Goal: Transaction & Acquisition: Purchase product/service

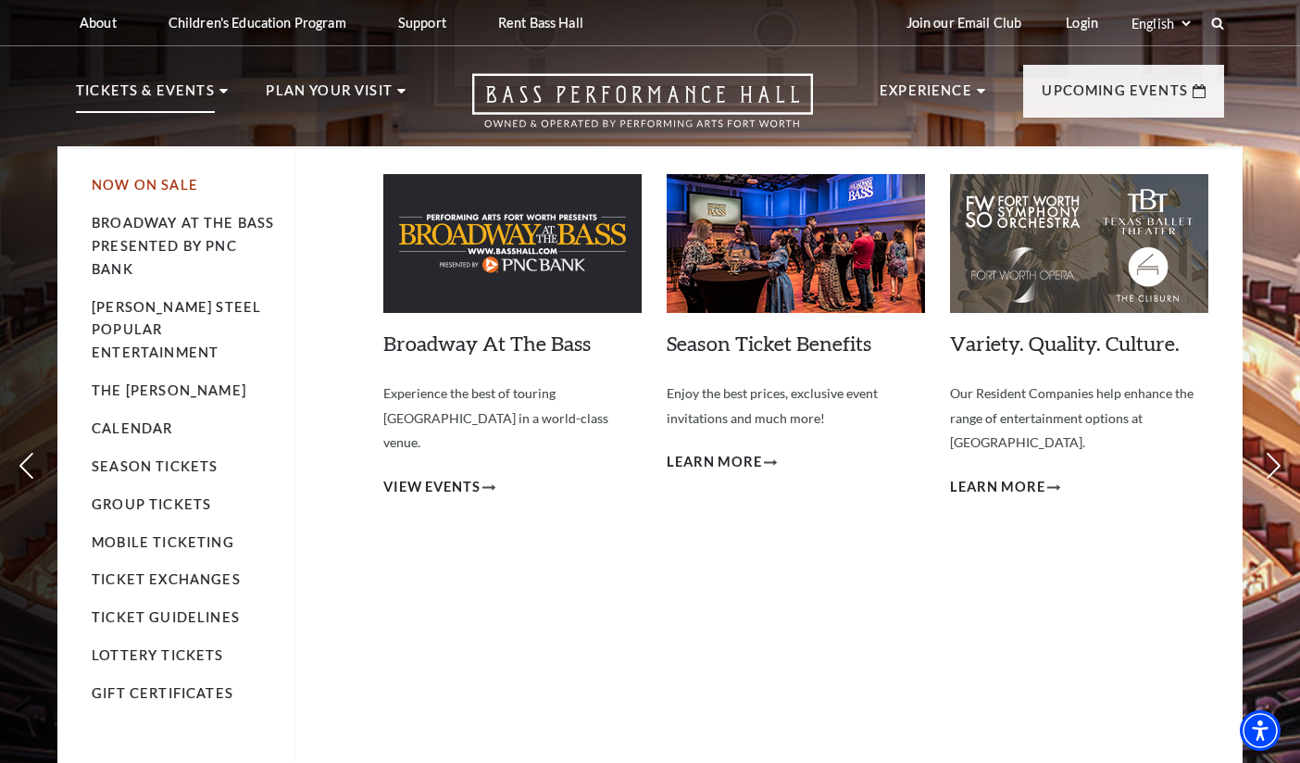
click at [156, 181] on link "Now On Sale" at bounding box center [145, 185] width 106 height 16
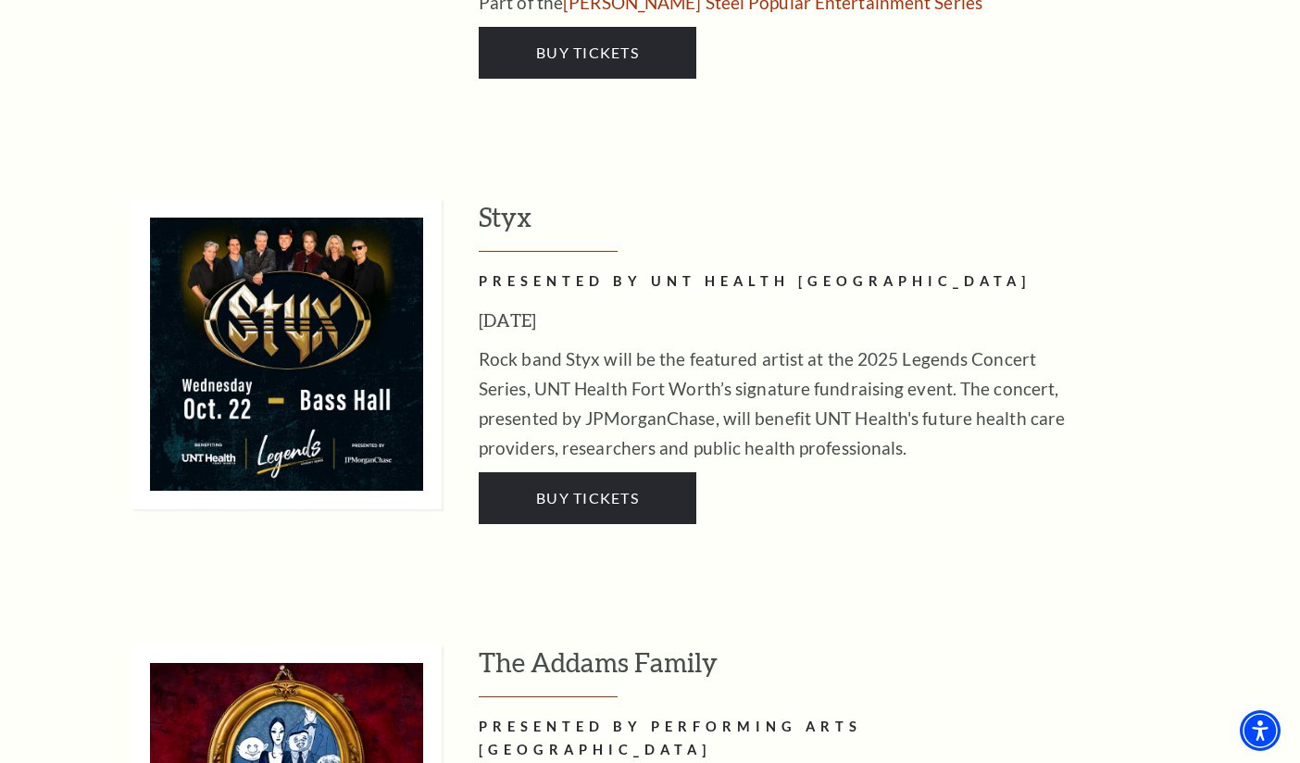
scroll to position [3610, 0]
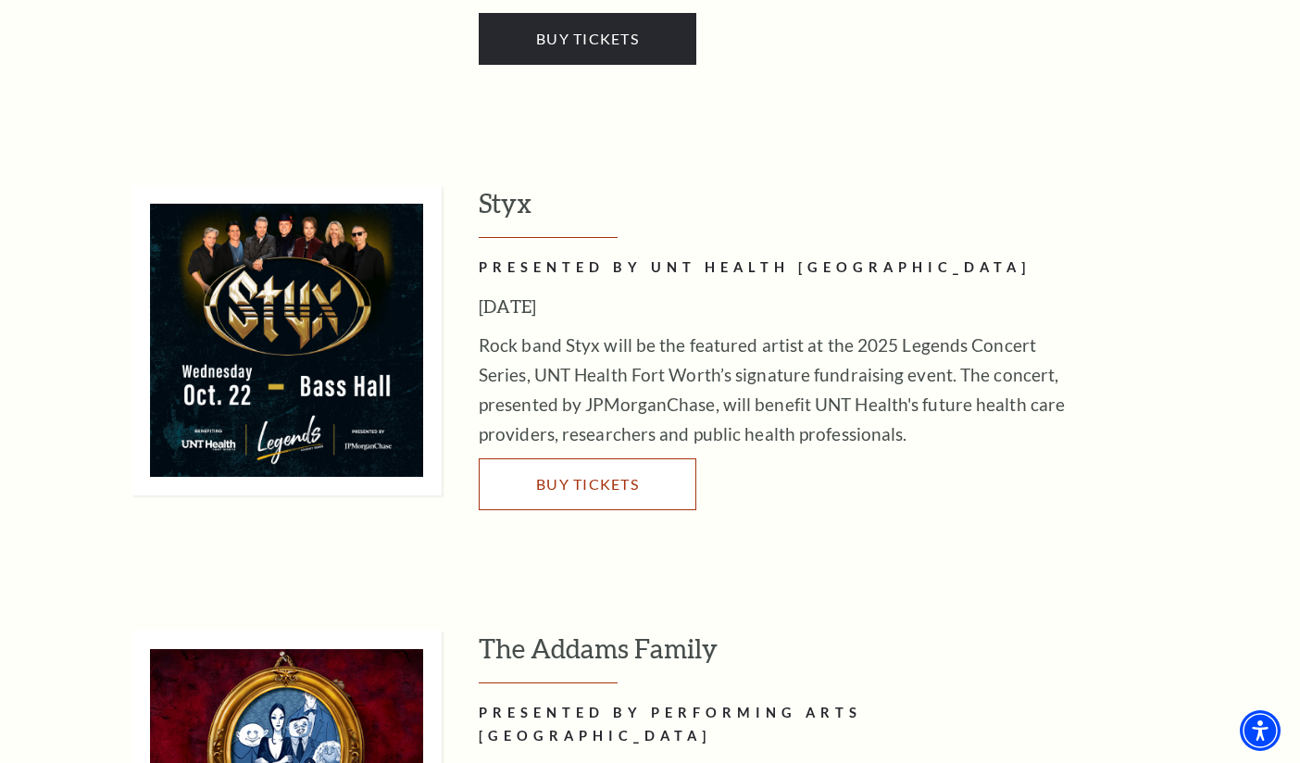
click at [577, 475] on span "Buy Tickets" at bounding box center [587, 484] width 103 height 18
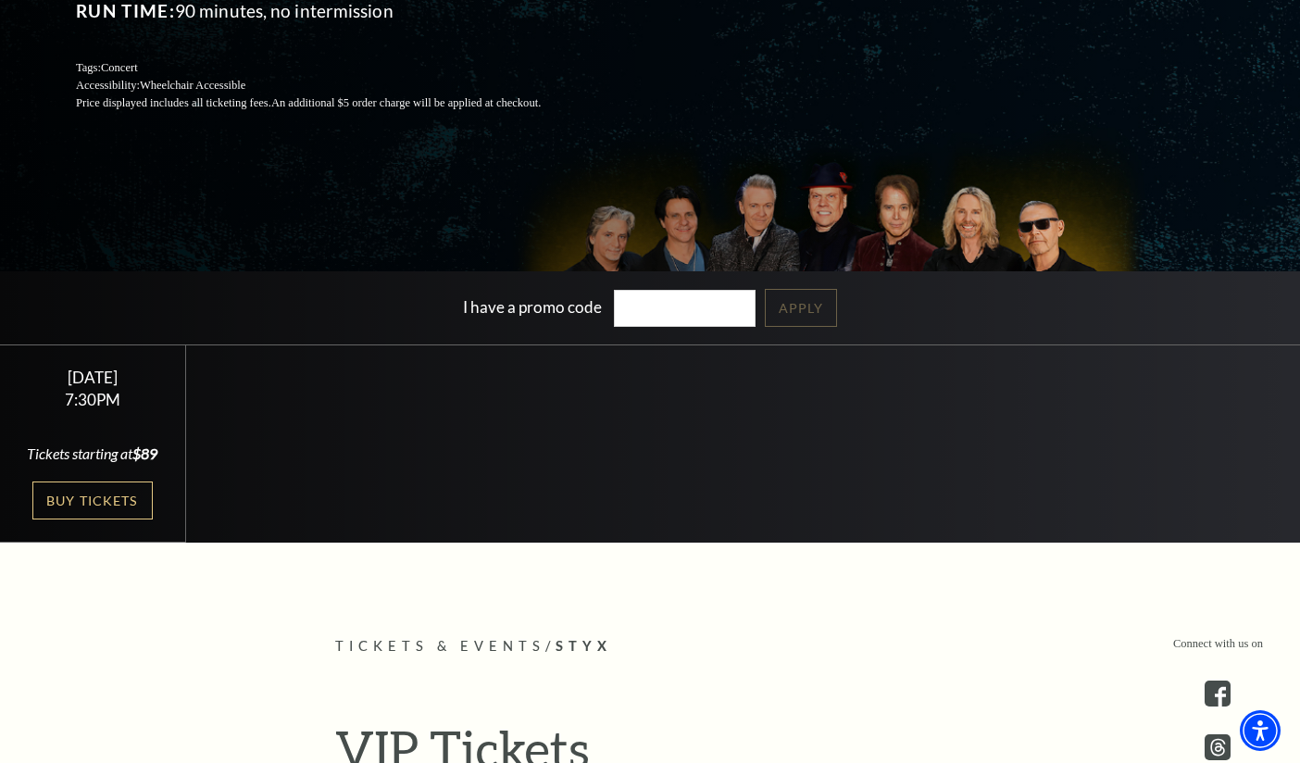
scroll to position [370, 0]
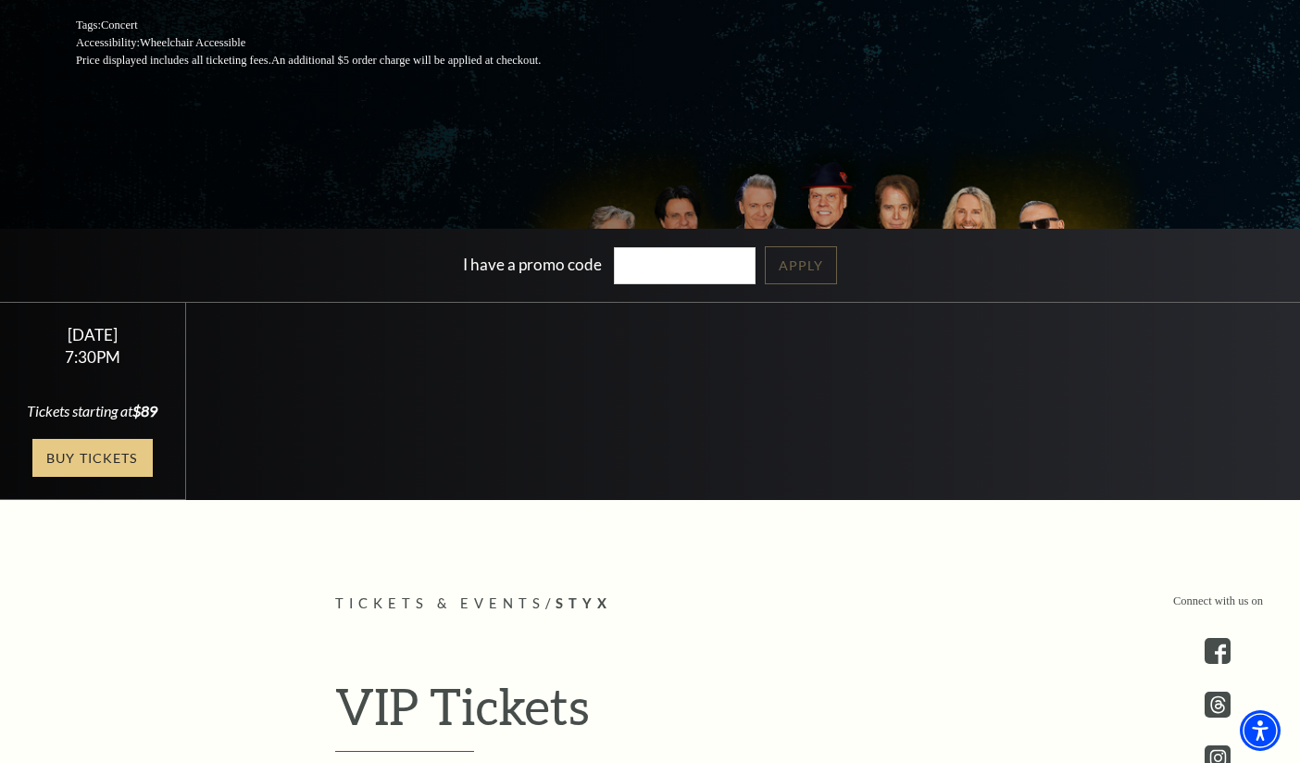
click at [81, 477] on link "Buy Tickets" at bounding box center [92, 458] width 120 height 38
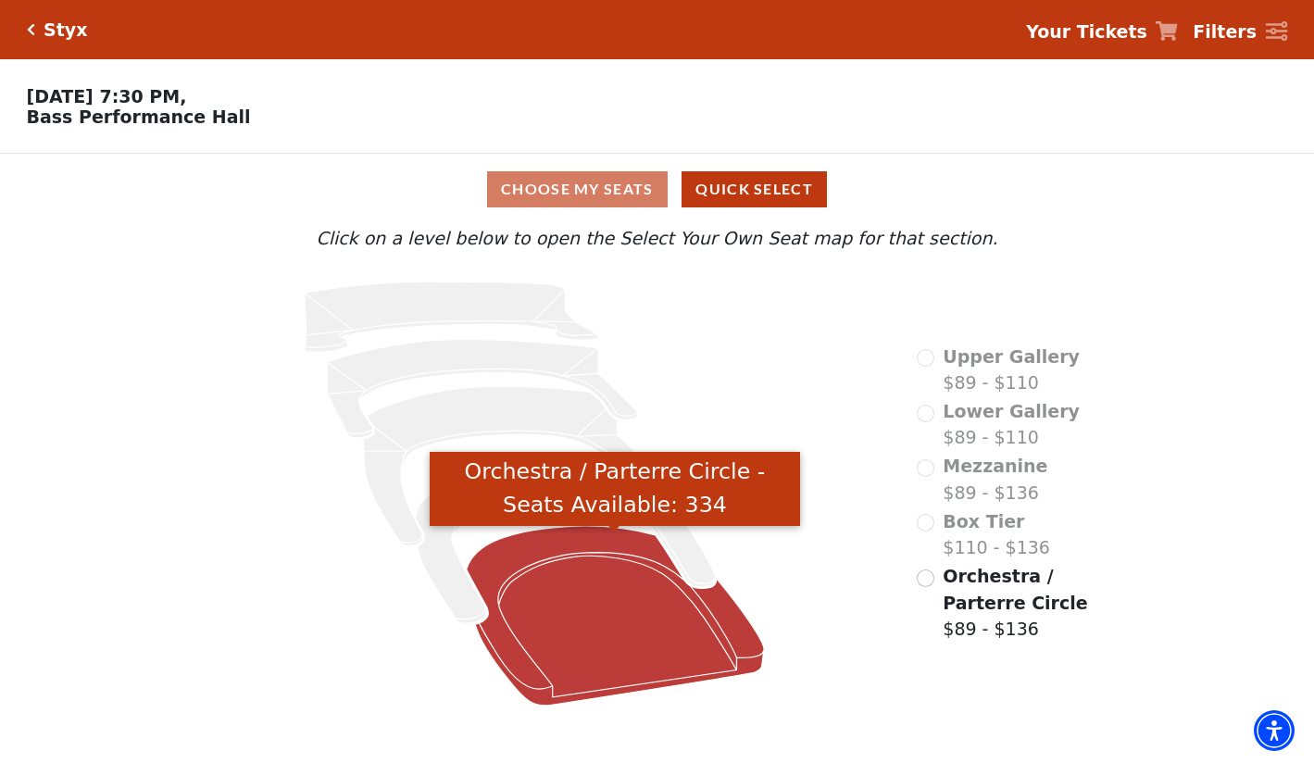
click at [607, 571] on icon "Orchestra / Parterre Circle - Seats Available: 334" at bounding box center [615, 616] width 298 height 180
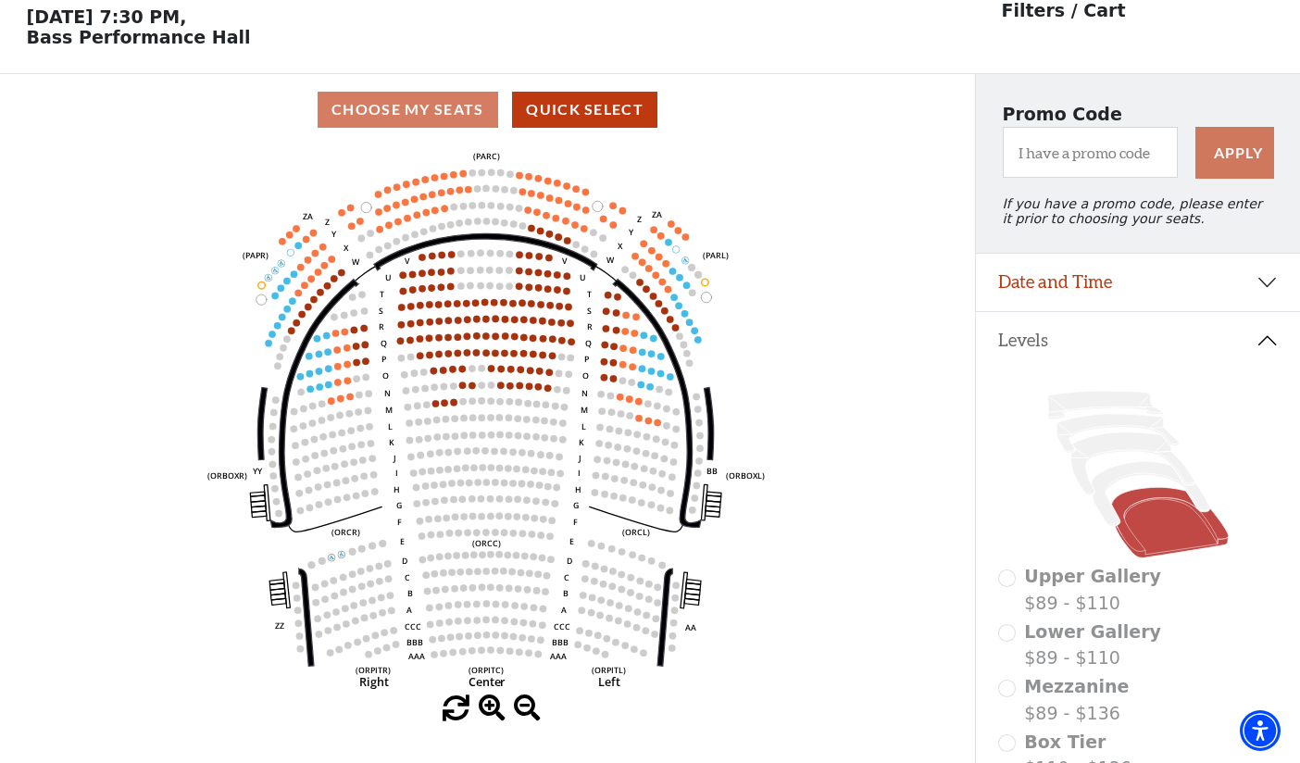
scroll to position [86, 0]
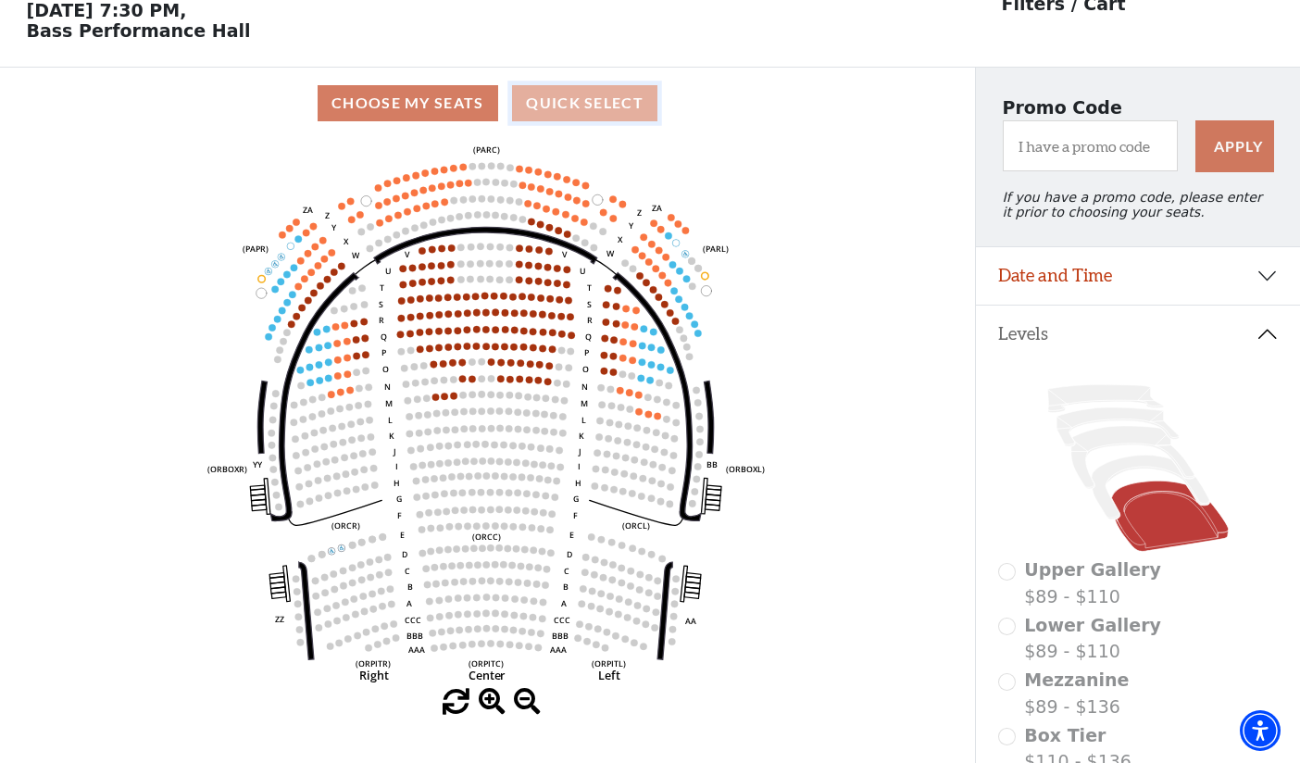
click at [583, 95] on button "Quick Select" at bounding box center [584, 103] width 145 height 36
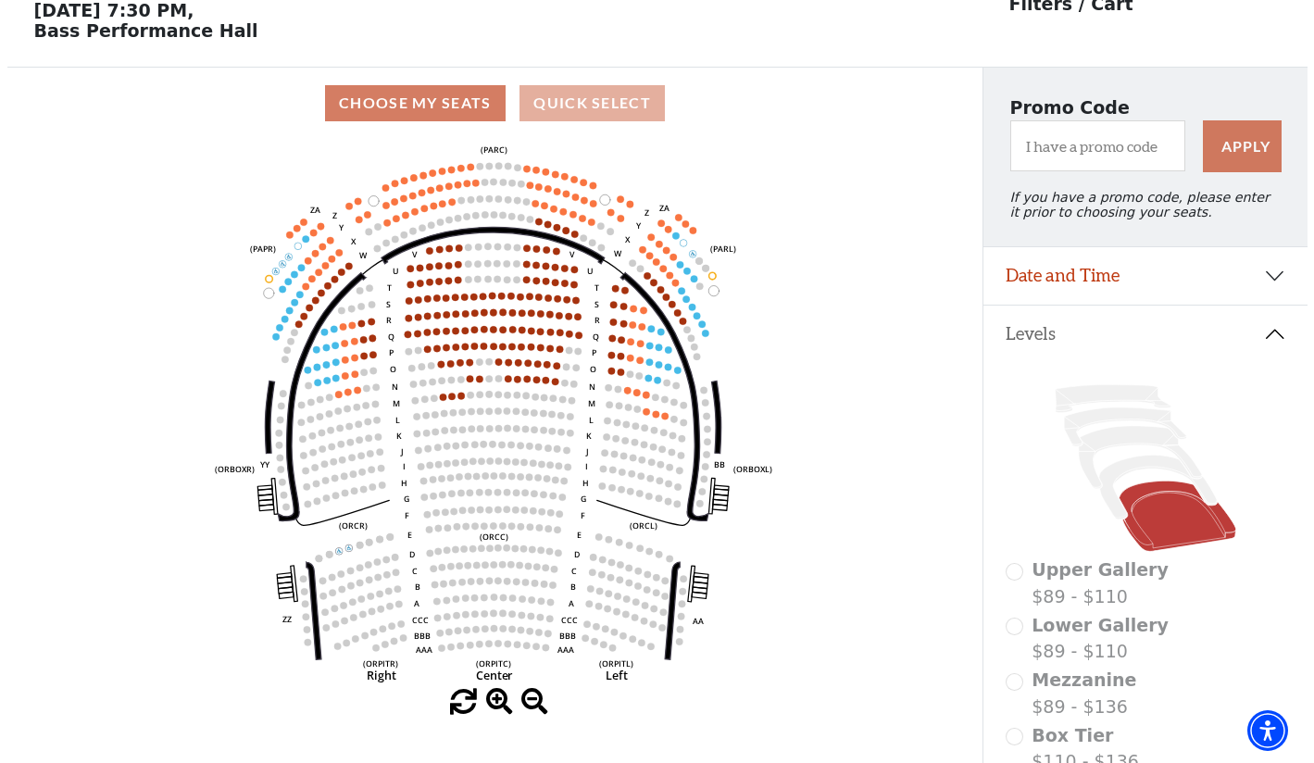
scroll to position [0, 0]
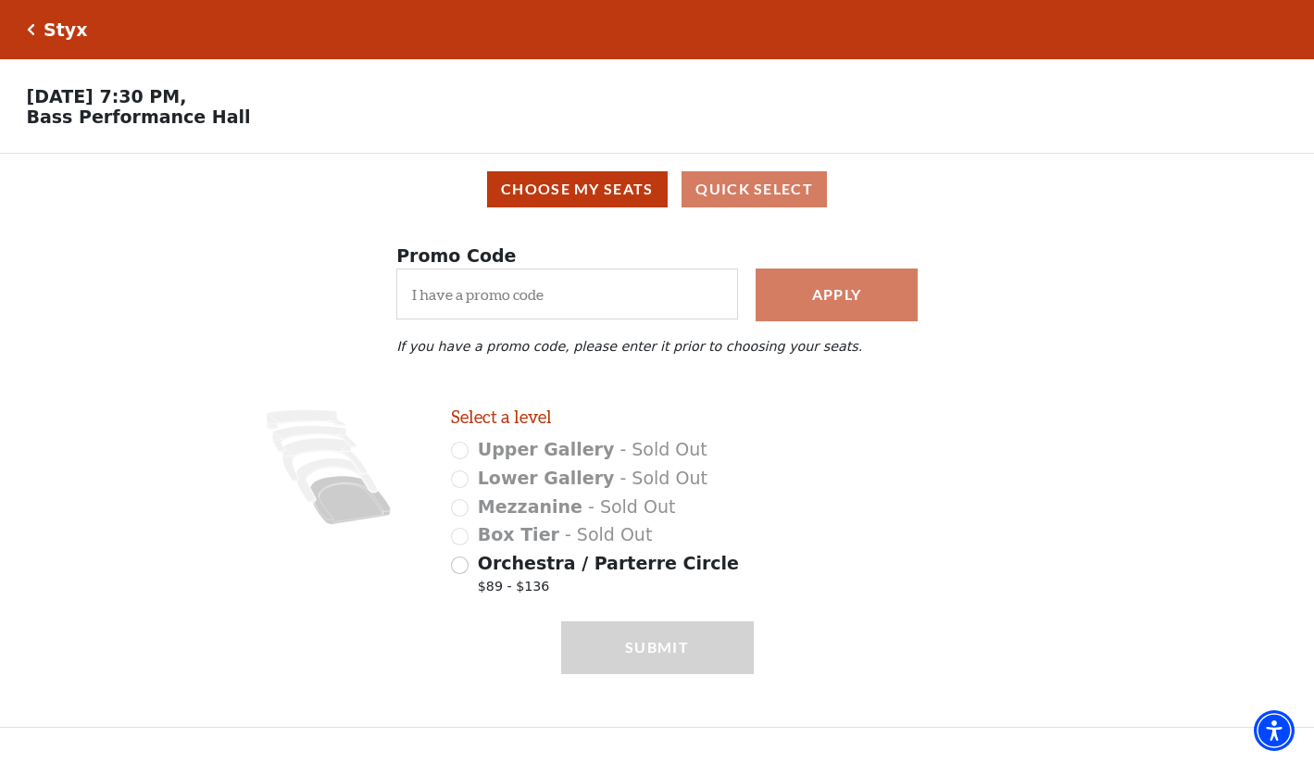
click at [523, 573] on span "Orchestra / Parterre Circle" at bounding box center [608, 563] width 261 height 20
click at [468, 574] on input "Orchestra / Parterre Circle $89 - $136" at bounding box center [460, 565] width 18 height 18
radio input "true"
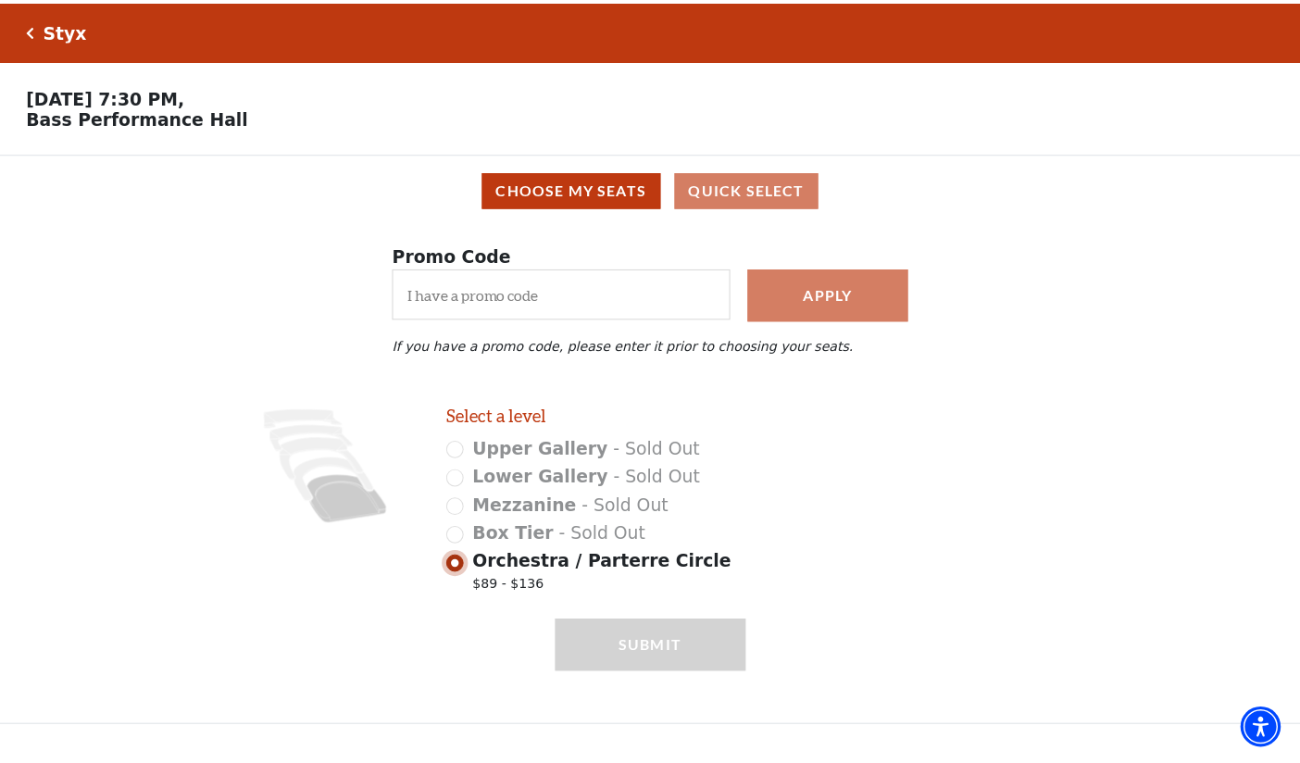
scroll to position [39, 0]
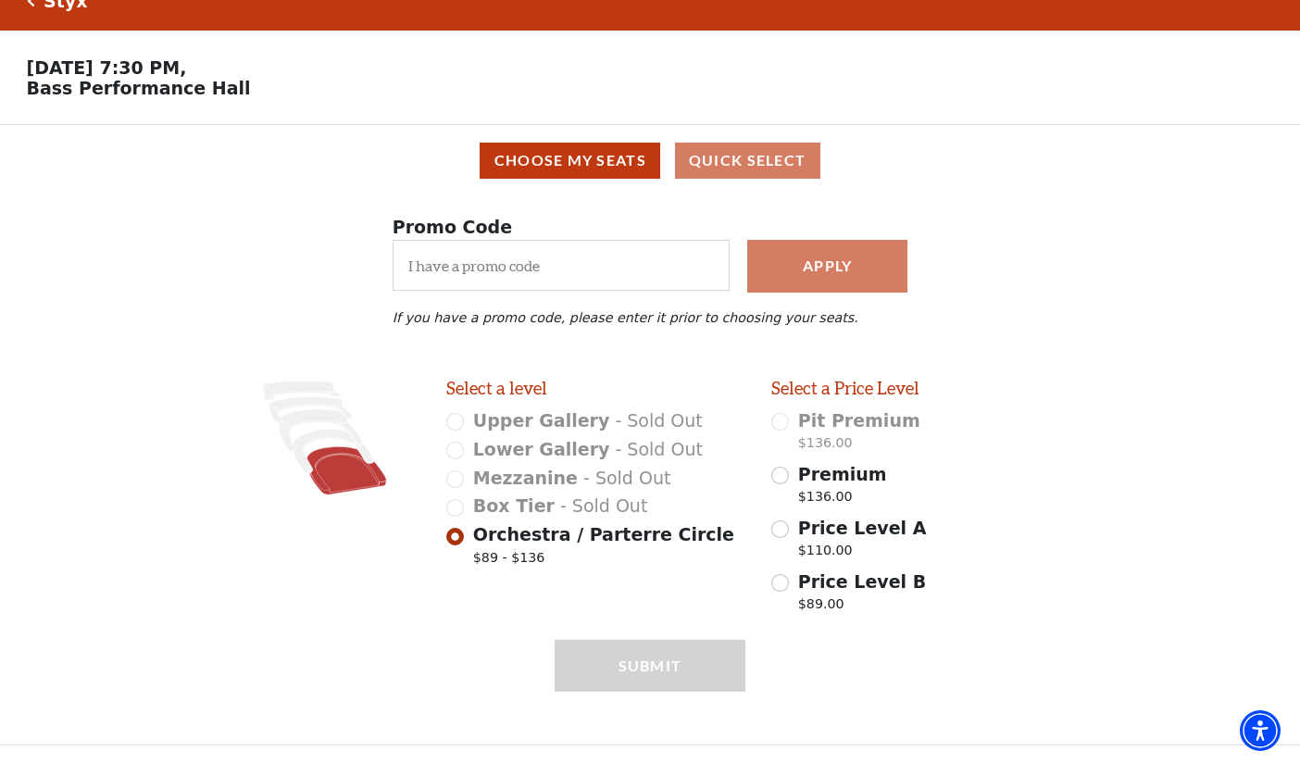
click at [829, 479] on span "Premium" at bounding box center [842, 474] width 89 height 20
click at [789, 479] on input "Premium $136.00" at bounding box center [780, 476] width 18 height 18
radio input "true"
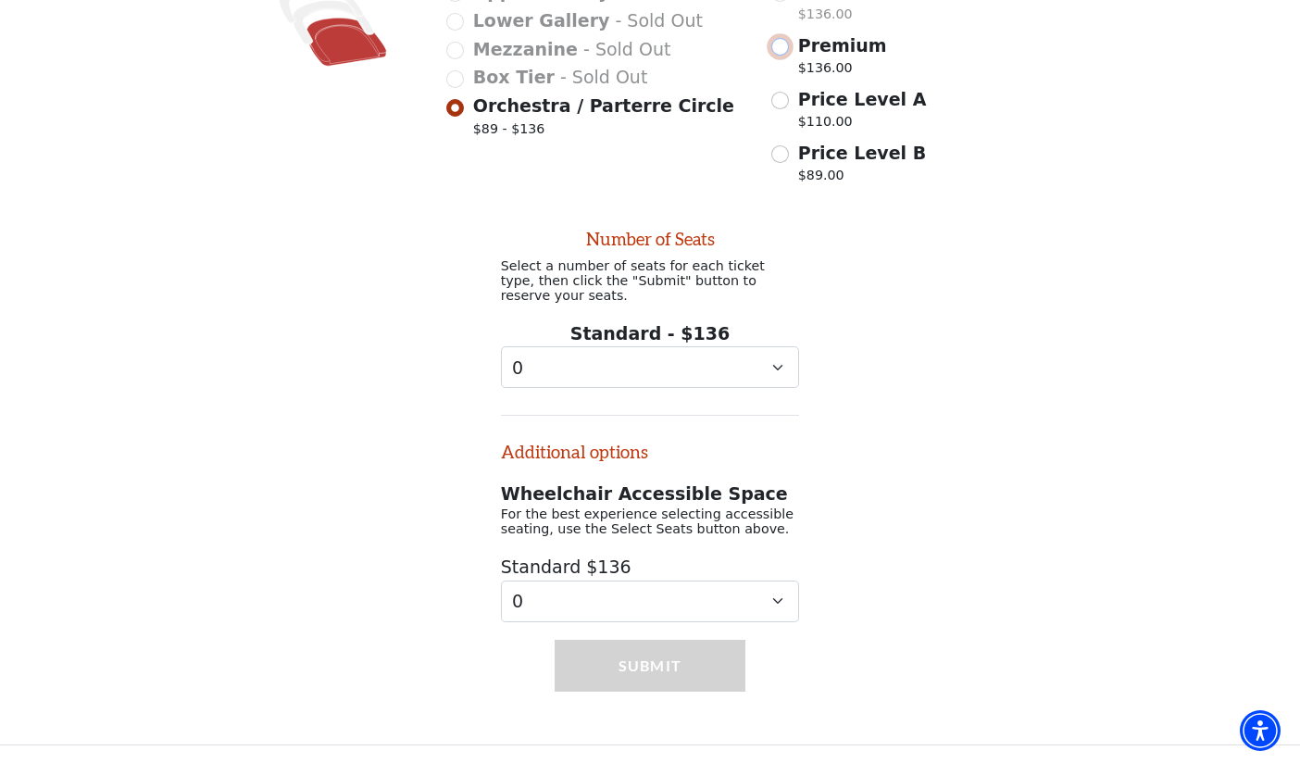
scroll to position [464, 0]
click at [769, 594] on select "0 1 2" at bounding box center [650, 601] width 299 height 42
select select "2"
click at [501, 580] on select "0 1 2" at bounding box center [650, 601] width 299 height 42
click at [649, 675] on button "Submit" at bounding box center [650, 666] width 191 height 52
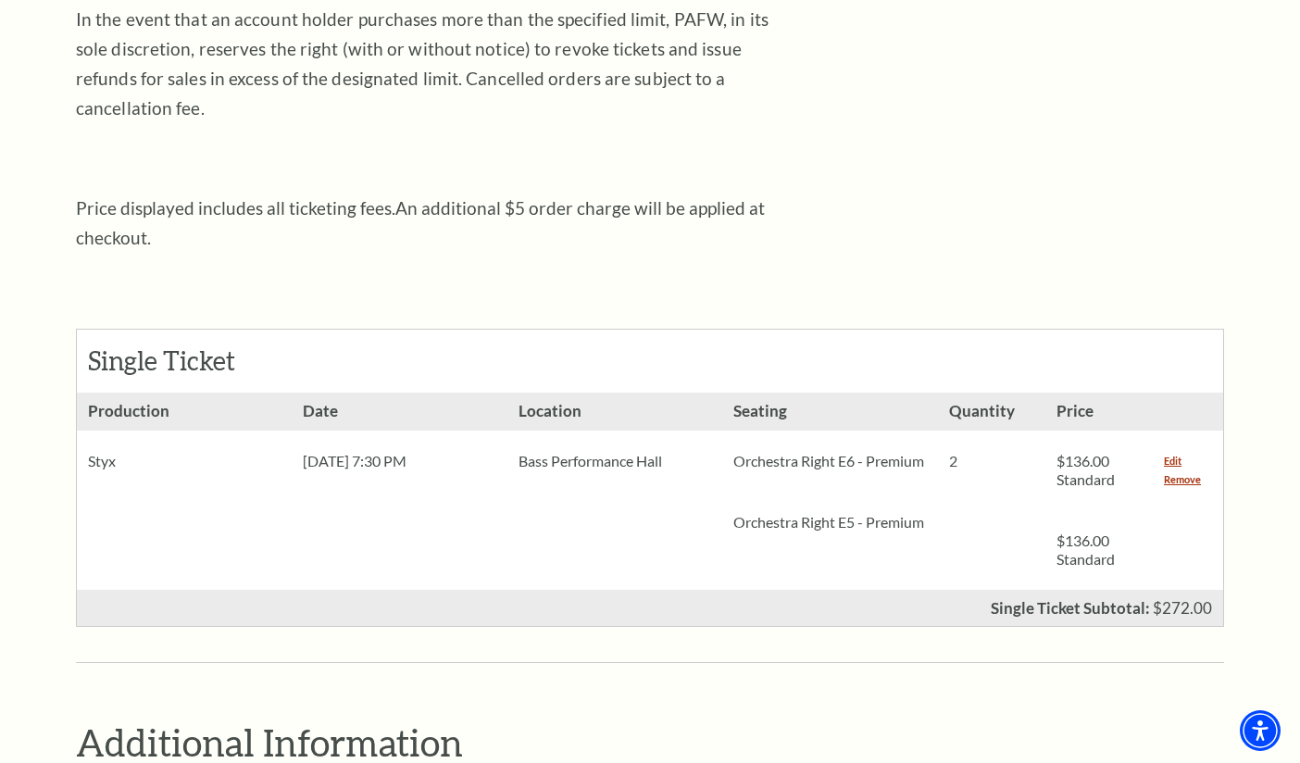
scroll to position [555, 0]
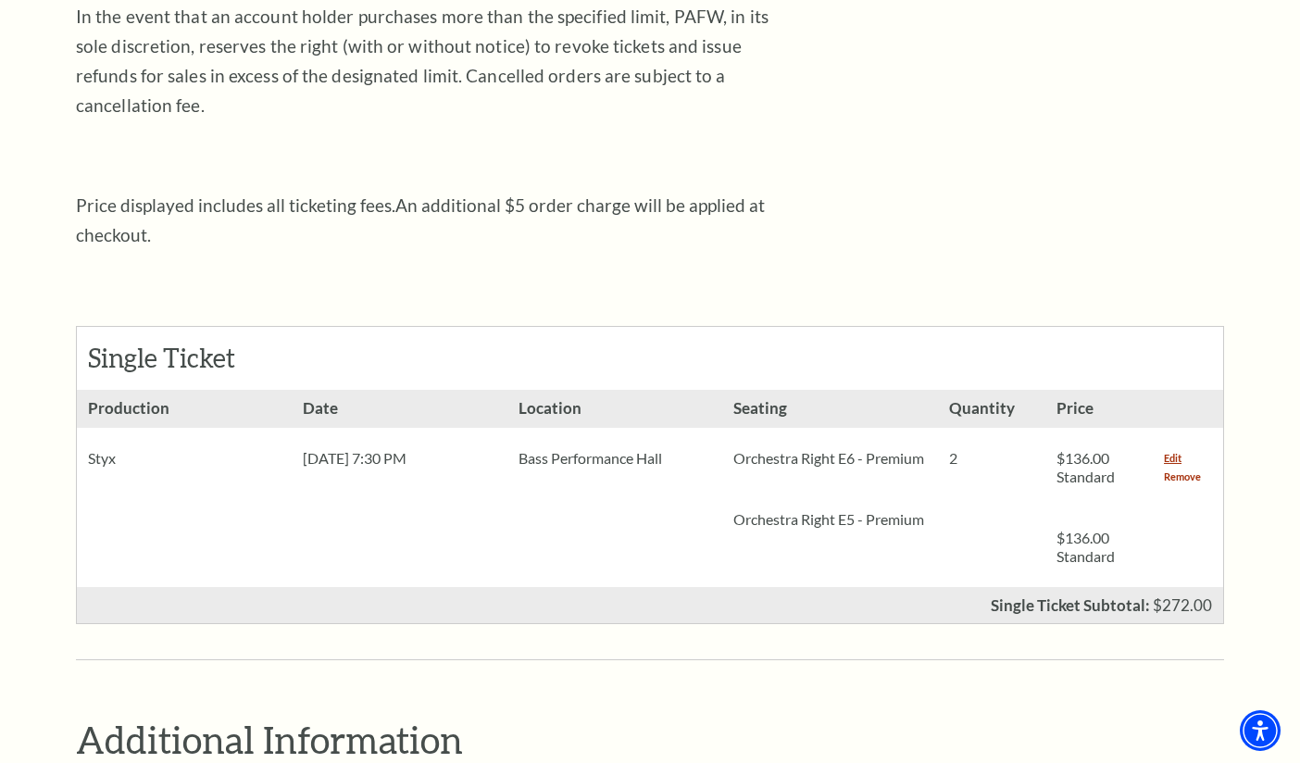
click at [1188, 467] on link "Remove" at bounding box center [1182, 476] width 37 height 19
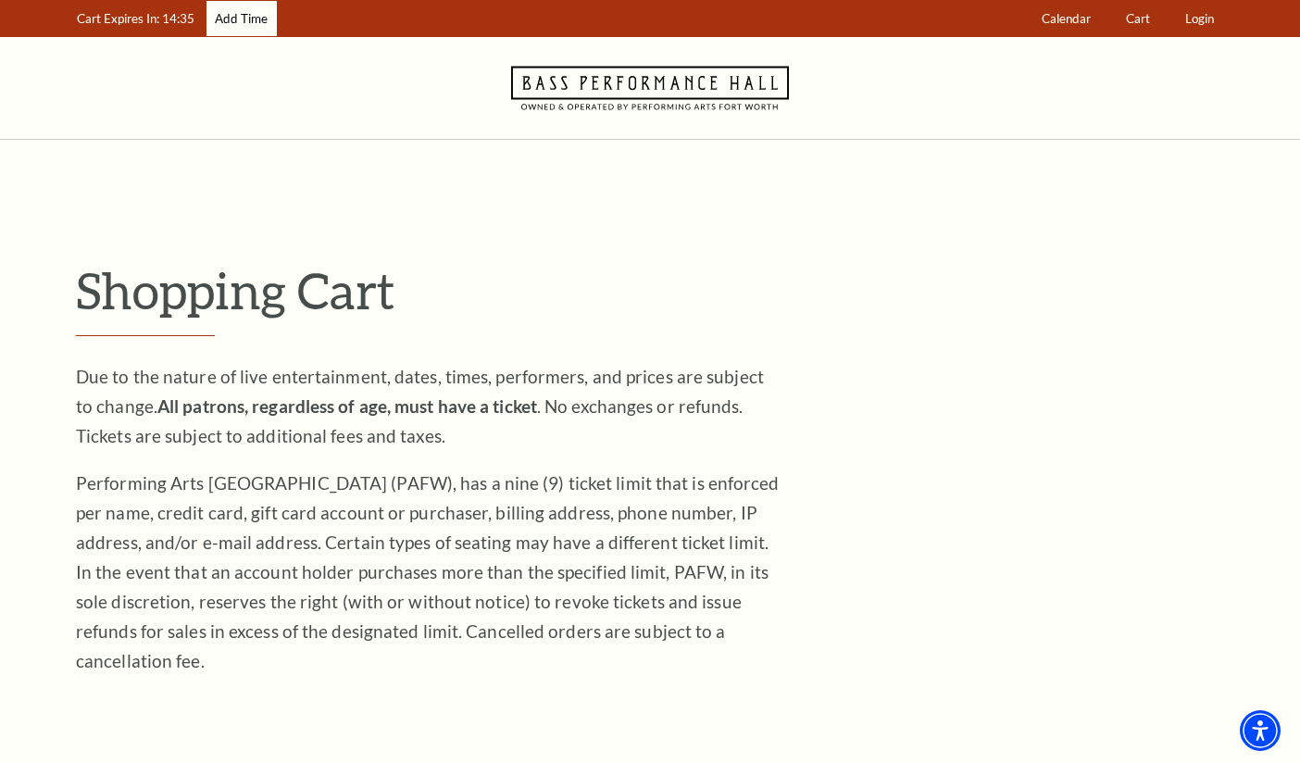
click at [242, 19] on link "Add Time" at bounding box center [241, 19] width 70 height 36
click at [647, 98] on use at bounding box center [650, 88] width 278 height 44
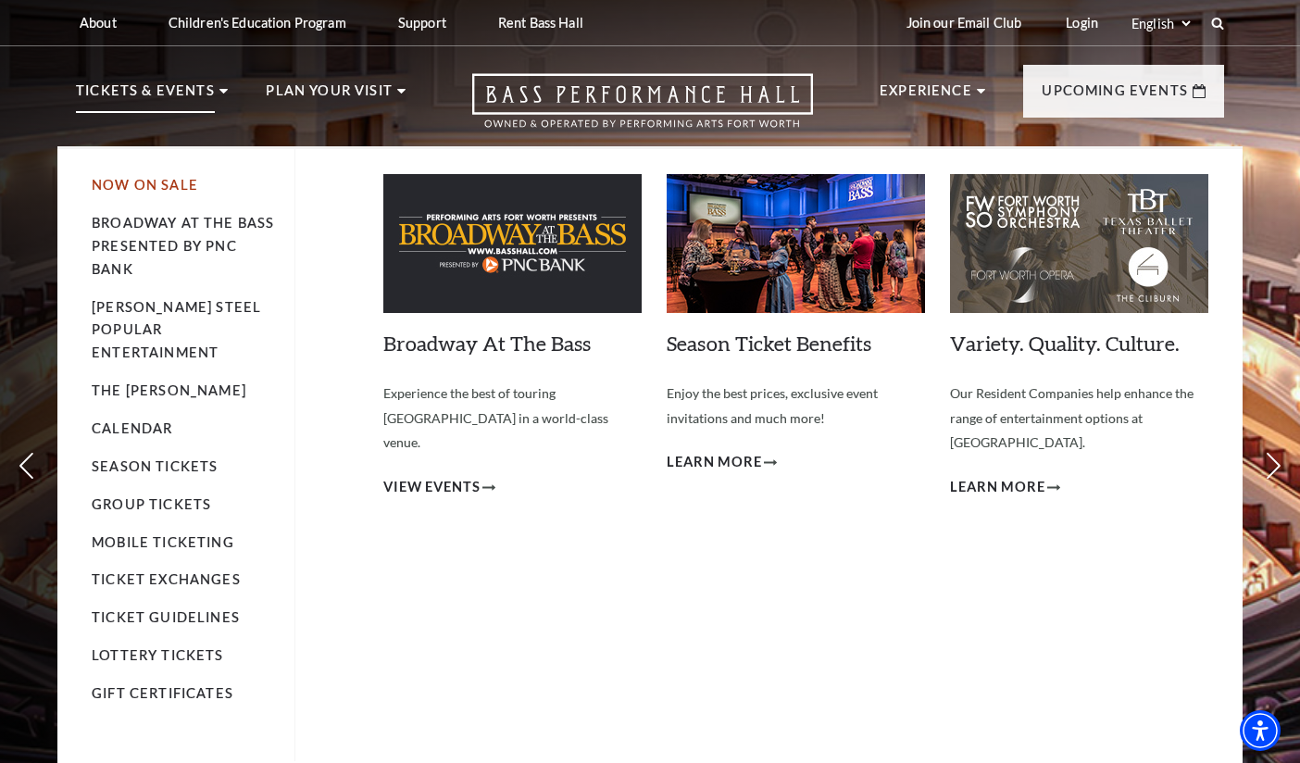
click at [156, 193] on link "Now On Sale" at bounding box center [145, 185] width 106 height 16
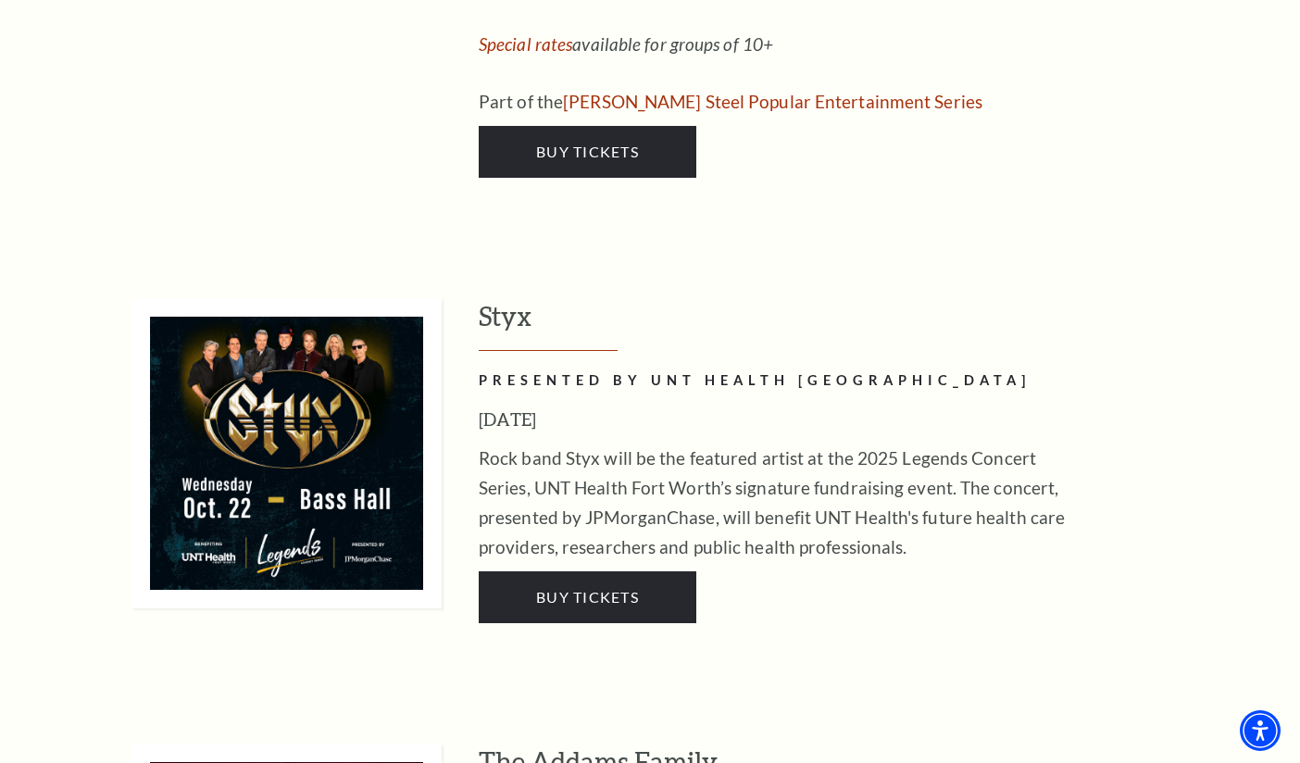
scroll to position [3518, 0]
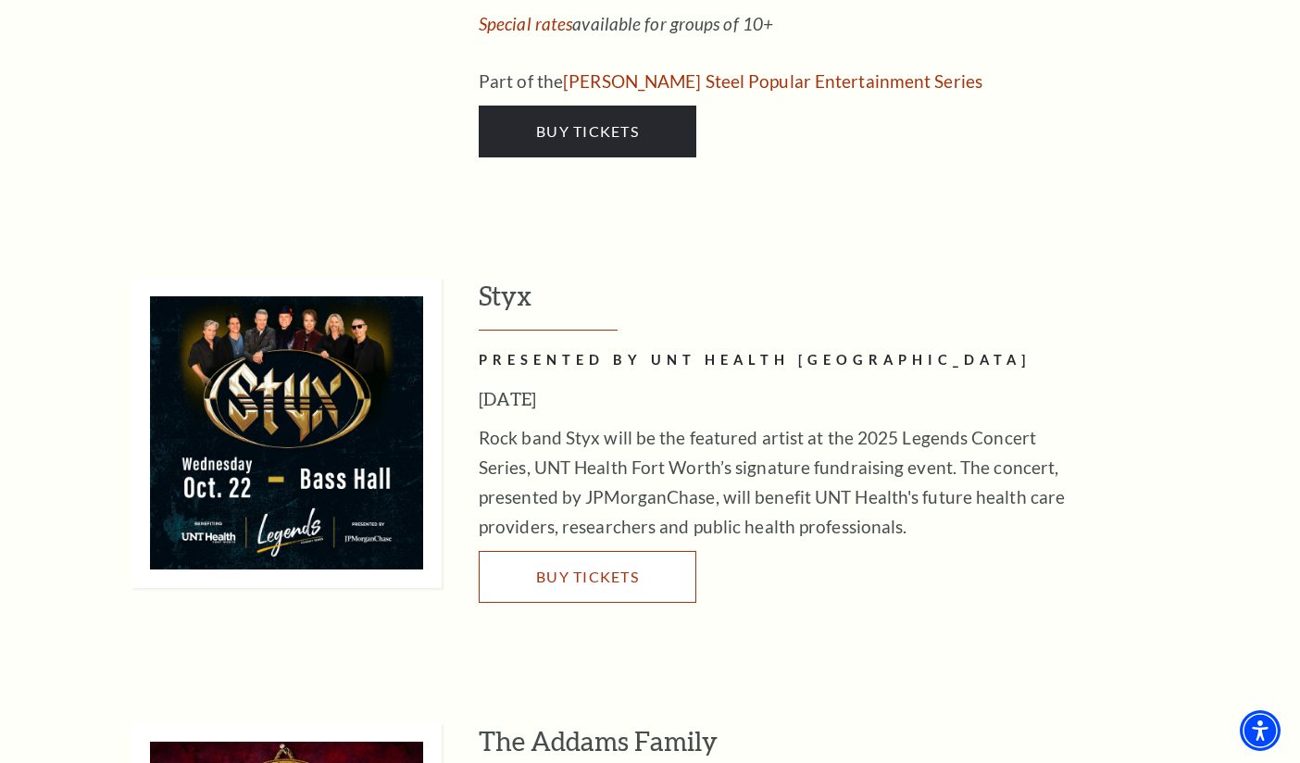
click at [572, 551] on link "Buy Tickets" at bounding box center [588, 577] width 218 height 52
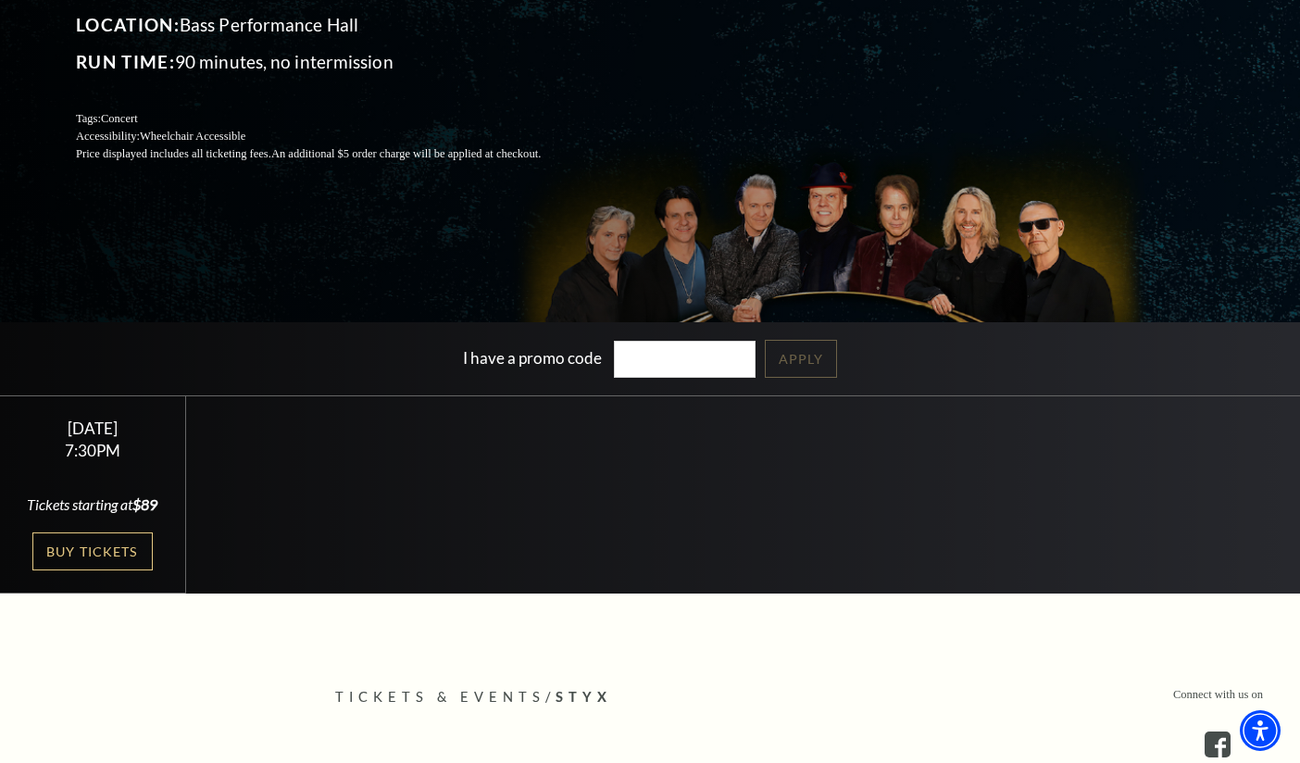
scroll to position [278, 0]
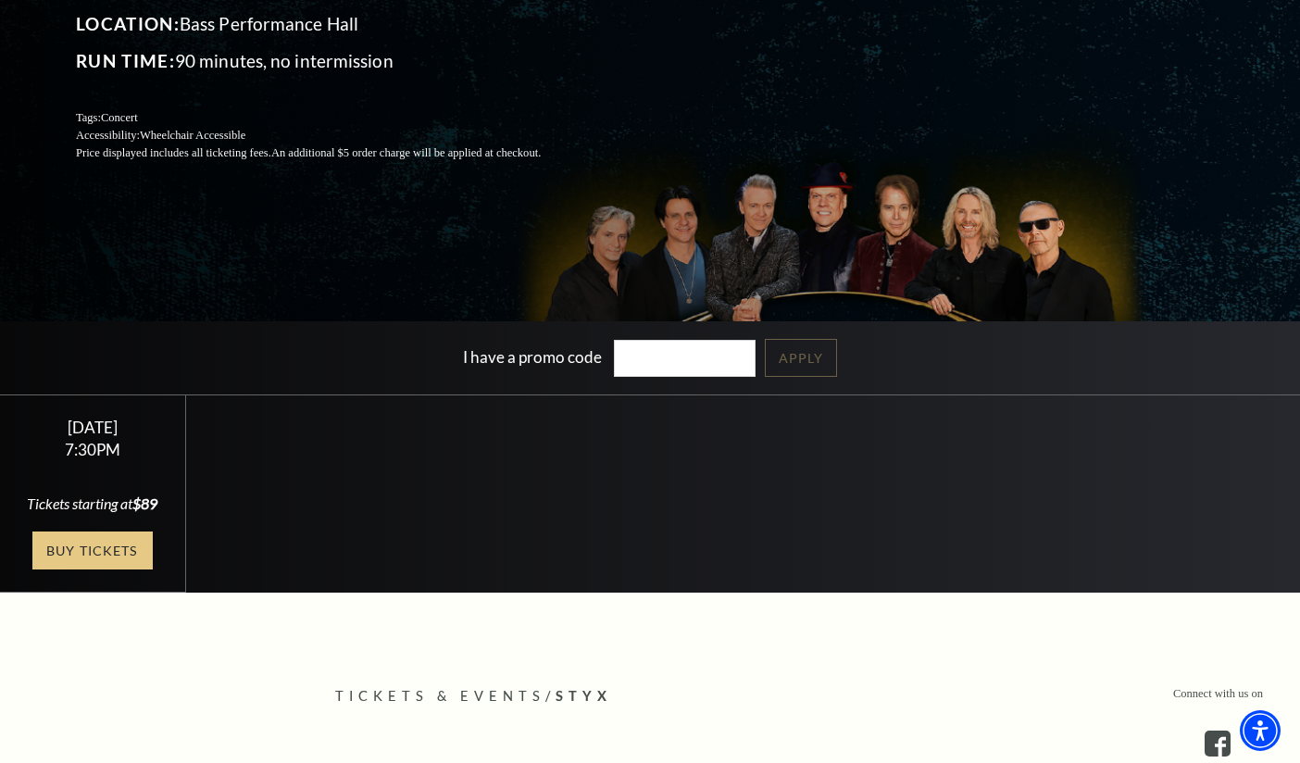
click at [139, 566] on link "Buy Tickets" at bounding box center [92, 550] width 120 height 38
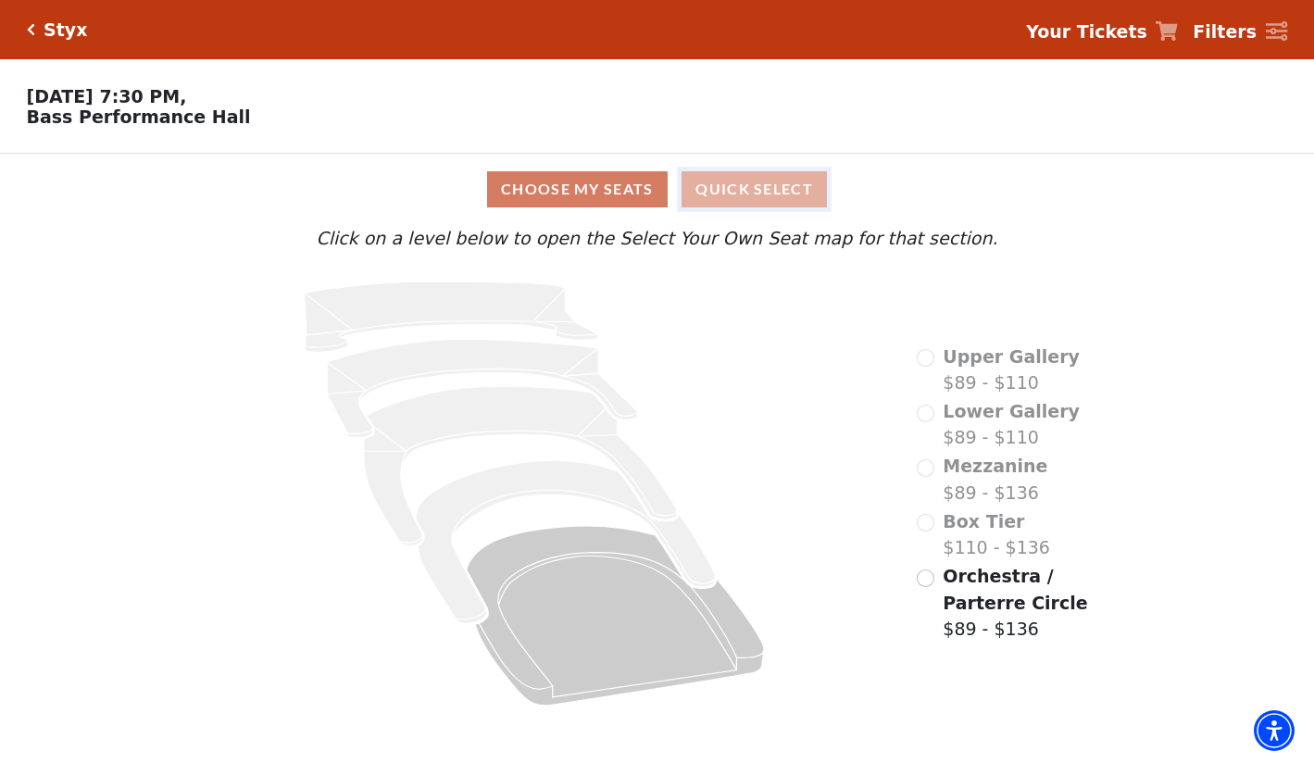
click at [774, 199] on button "Quick Select" at bounding box center [753, 189] width 145 height 36
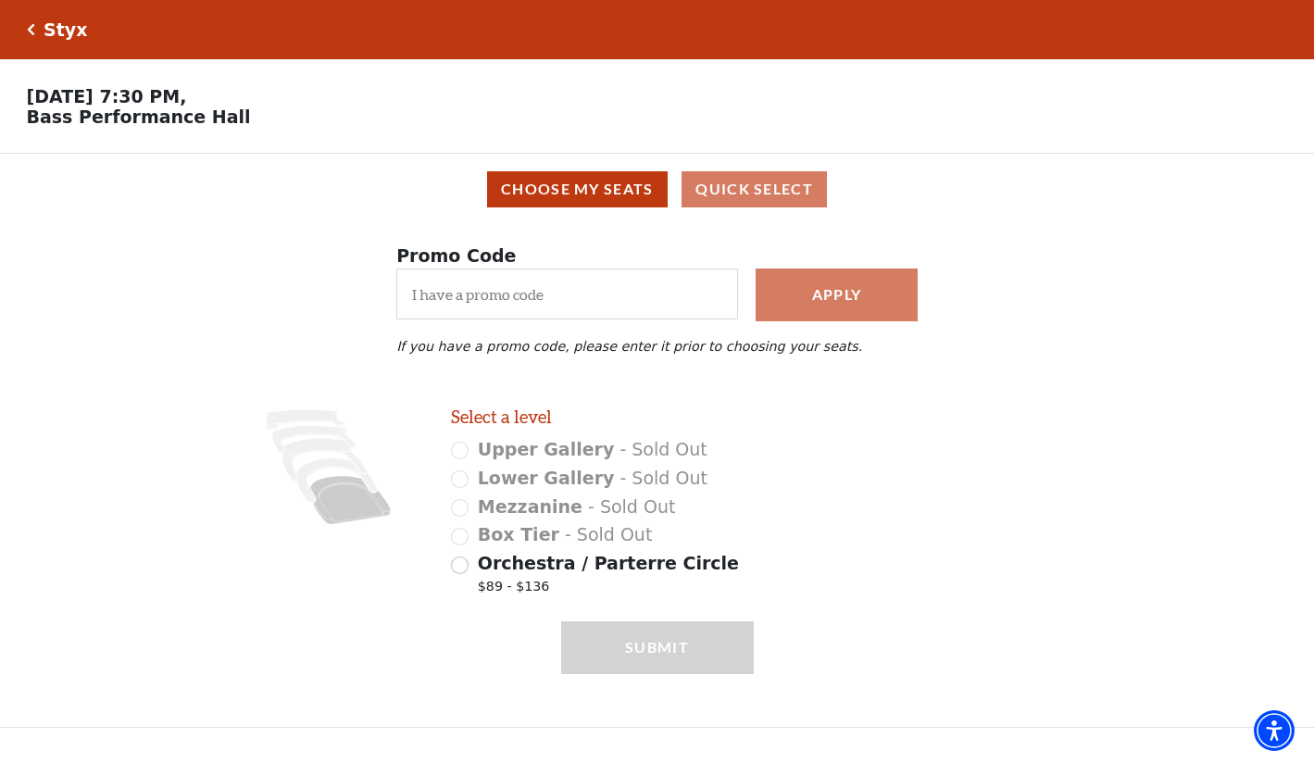
click at [569, 569] on span "Orchestra / Parterre Circle" at bounding box center [608, 563] width 261 height 20
click at [468, 569] on input "Orchestra / Parterre Circle $89 - $136" at bounding box center [460, 565] width 18 height 18
radio input "true"
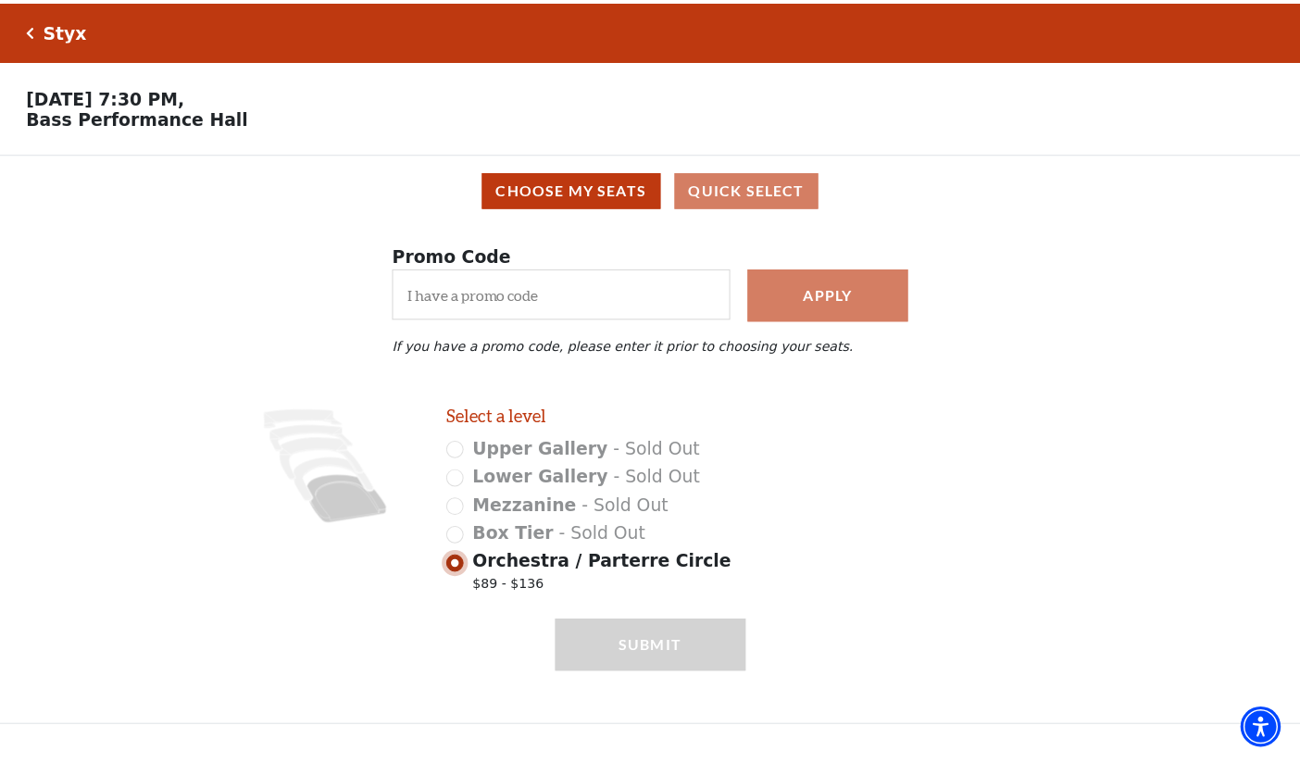
scroll to position [39, 0]
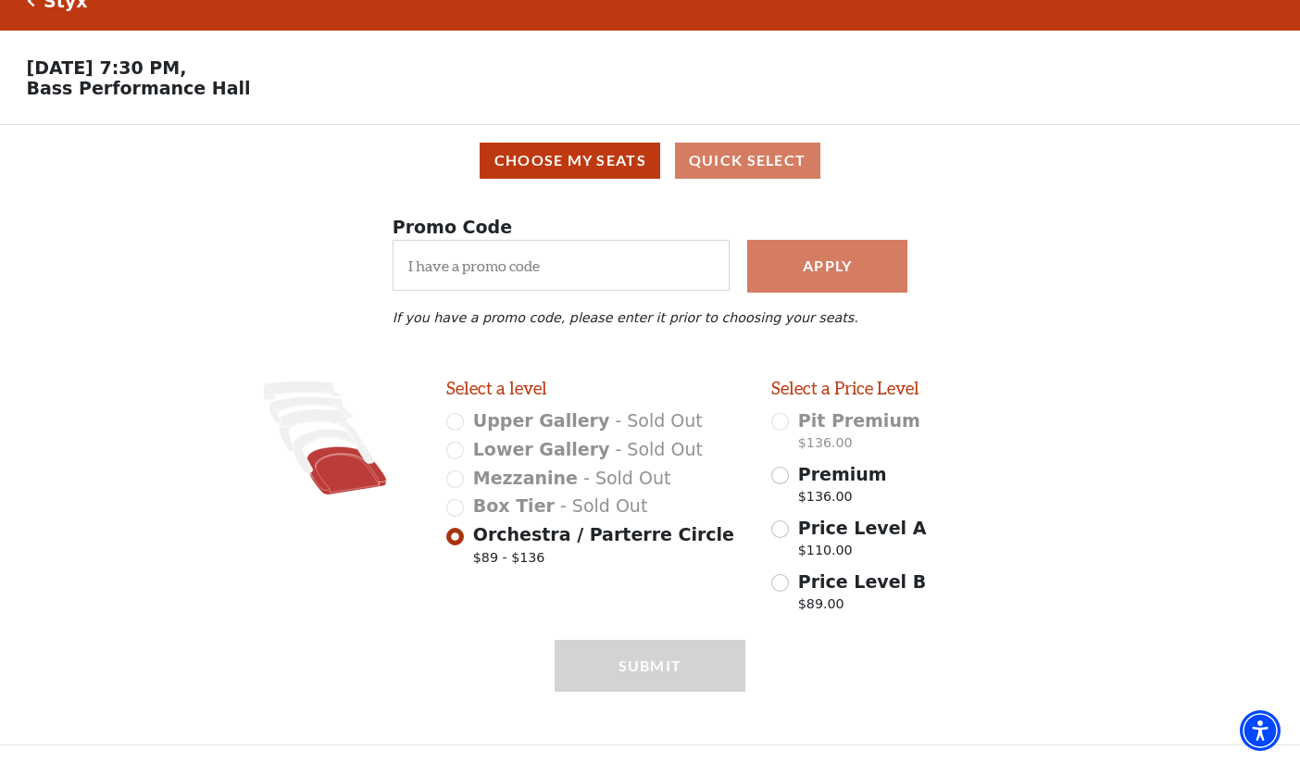
click at [830, 474] on span "Premium" at bounding box center [842, 474] width 89 height 20
click at [789, 474] on input "Premium $136.00" at bounding box center [780, 476] width 18 height 18
radio input "true"
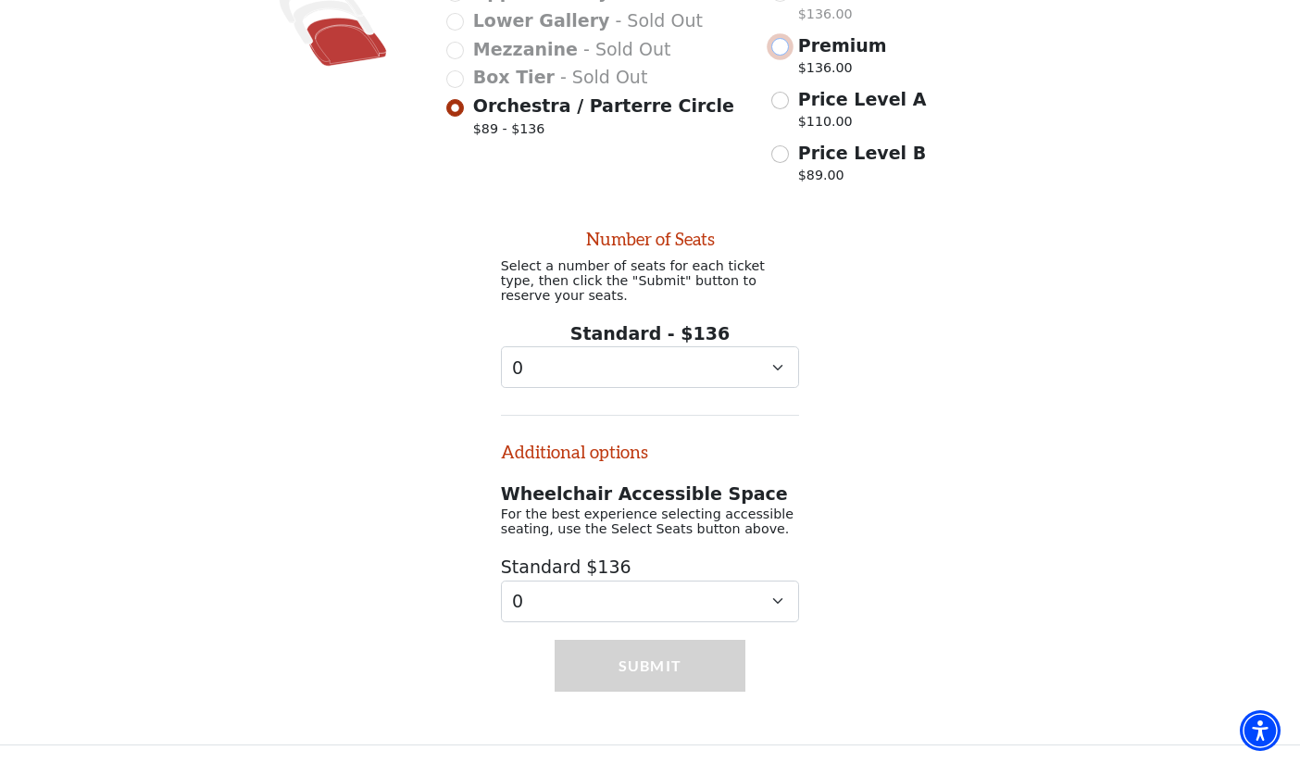
scroll to position [464, 0]
click at [827, 173] on p "$89.00" at bounding box center [862, 178] width 128 height 25
click at [789, 163] on input "Price Level B $89.00" at bounding box center [780, 154] width 18 height 18
radio input "true"
click at [796, 50] on div "Premium $136.00" at bounding box center [920, 58] width 299 height 52
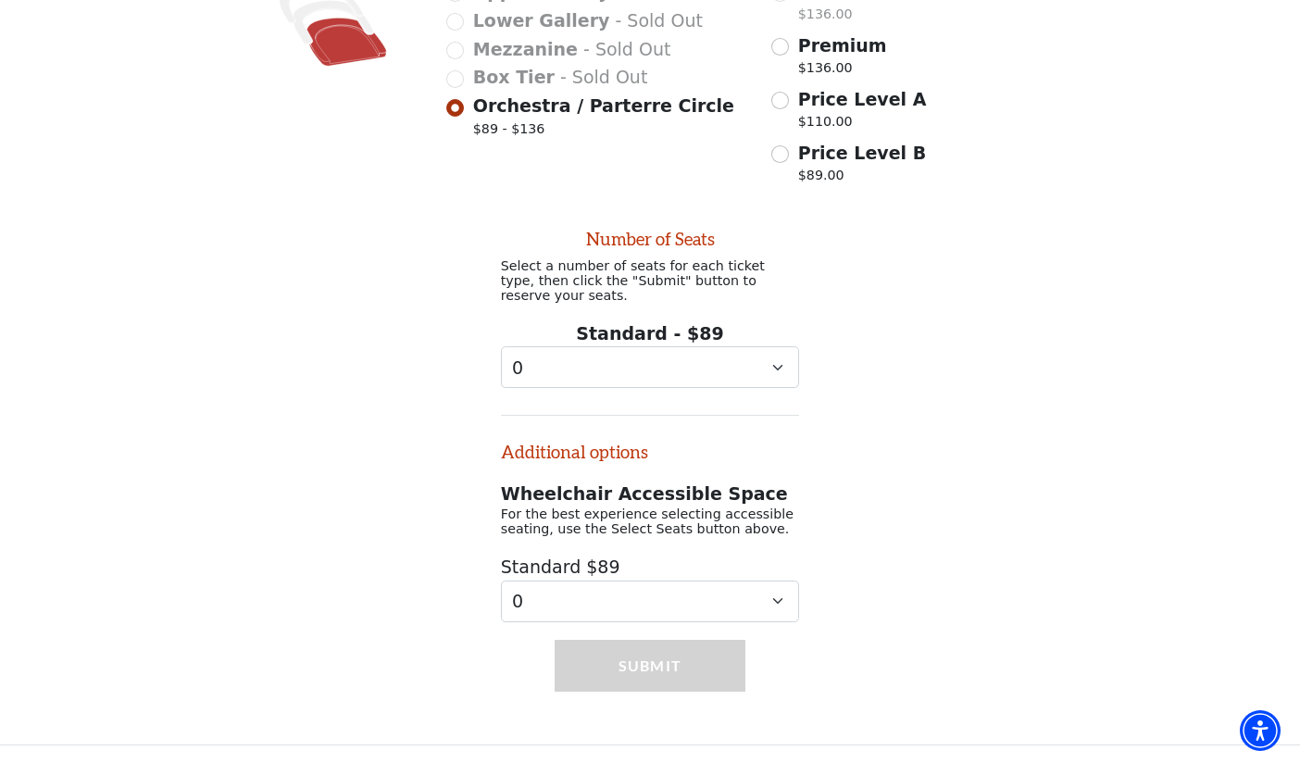
click at [822, 48] on span "Premium" at bounding box center [842, 45] width 89 height 20
click at [789, 48] on input "Premium $136.00" at bounding box center [780, 47] width 18 height 18
radio input "true"
click at [709, 605] on select "0 1 2" at bounding box center [650, 601] width 299 height 42
select select "2"
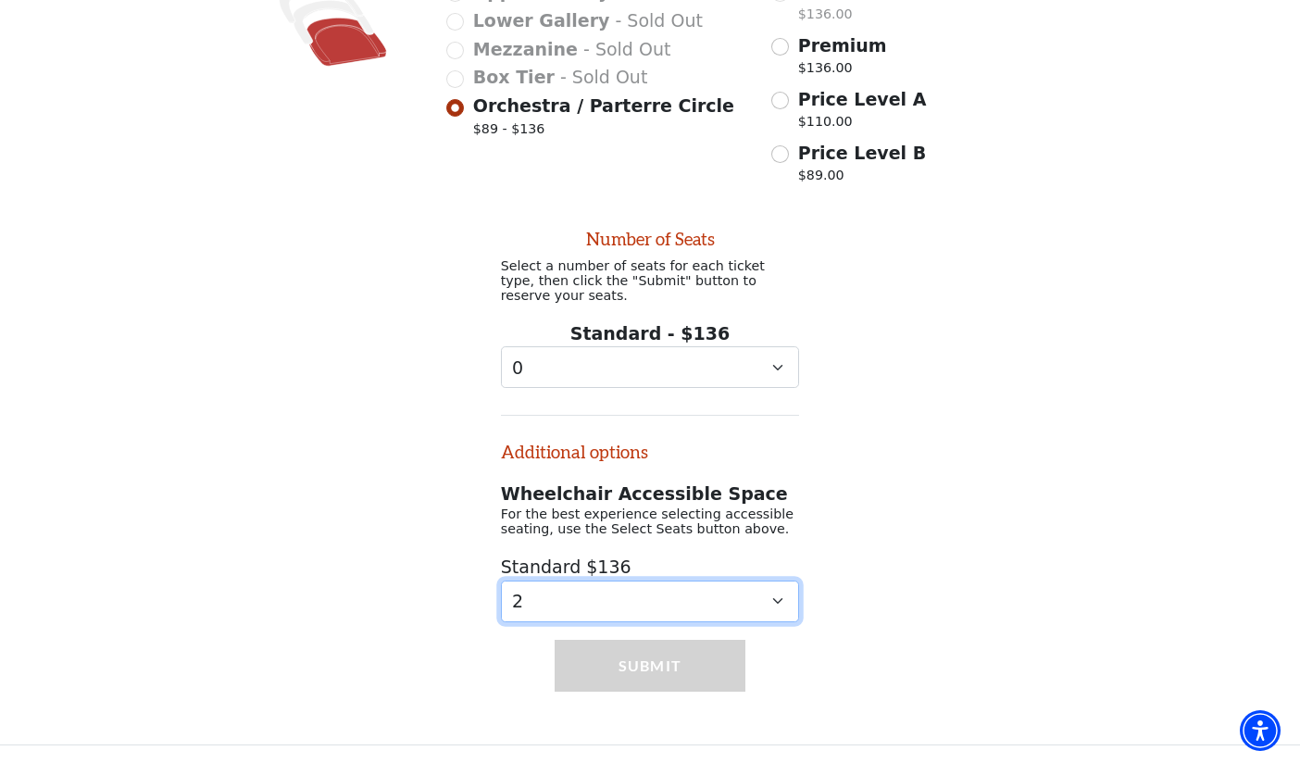
click at [501, 580] on select "0 1 2" at bounding box center [650, 601] width 299 height 42
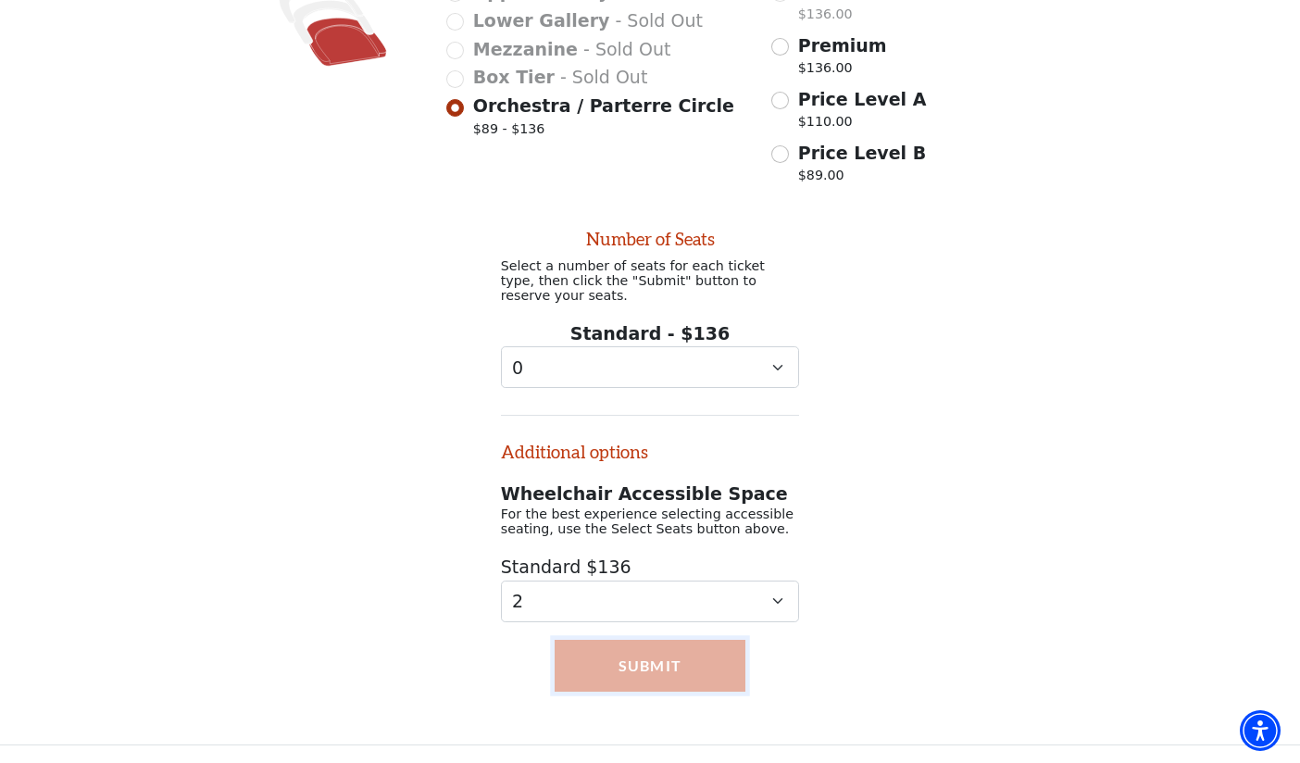
click at [613, 680] on button "Submit" at bounding box center [650, 666] width 191 height 52
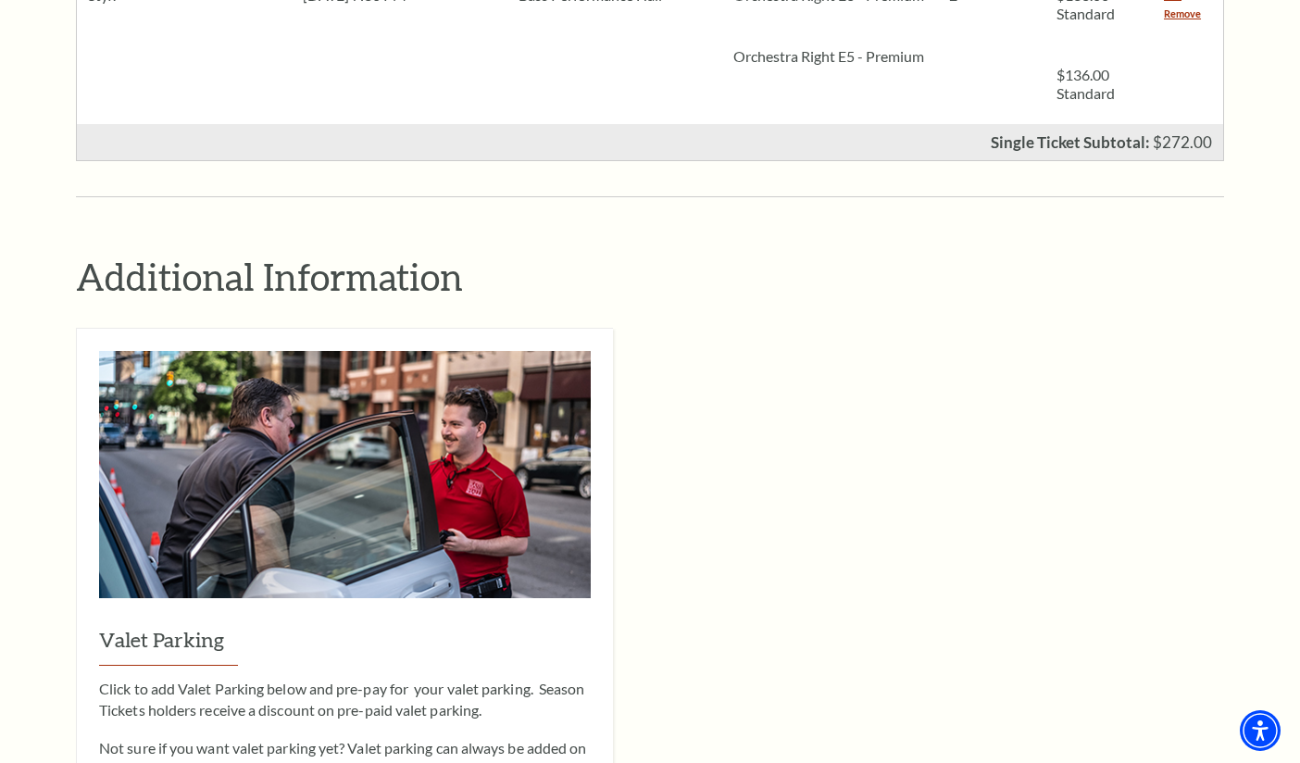
scroll to position [926, 0]
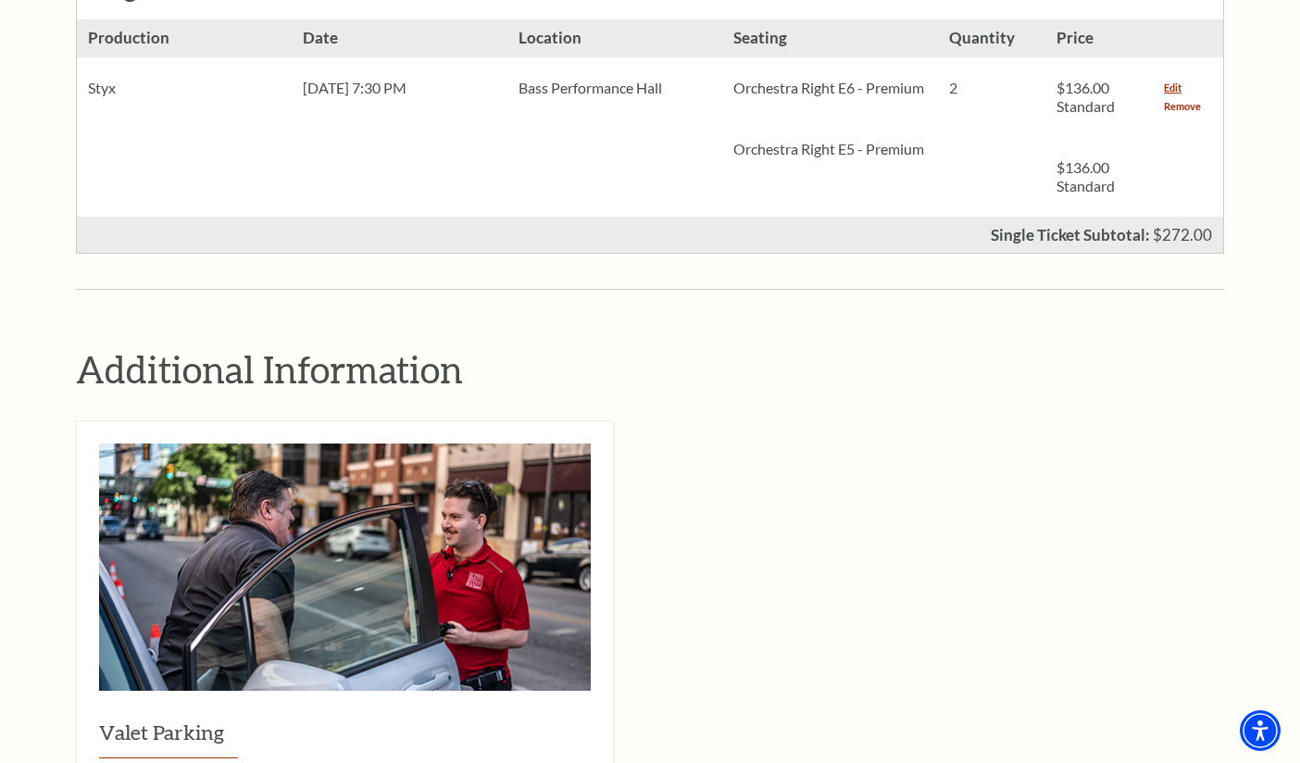
click at [1181, 97] on link "Remove" at bounding box center [1182, 106] width 37 height 19
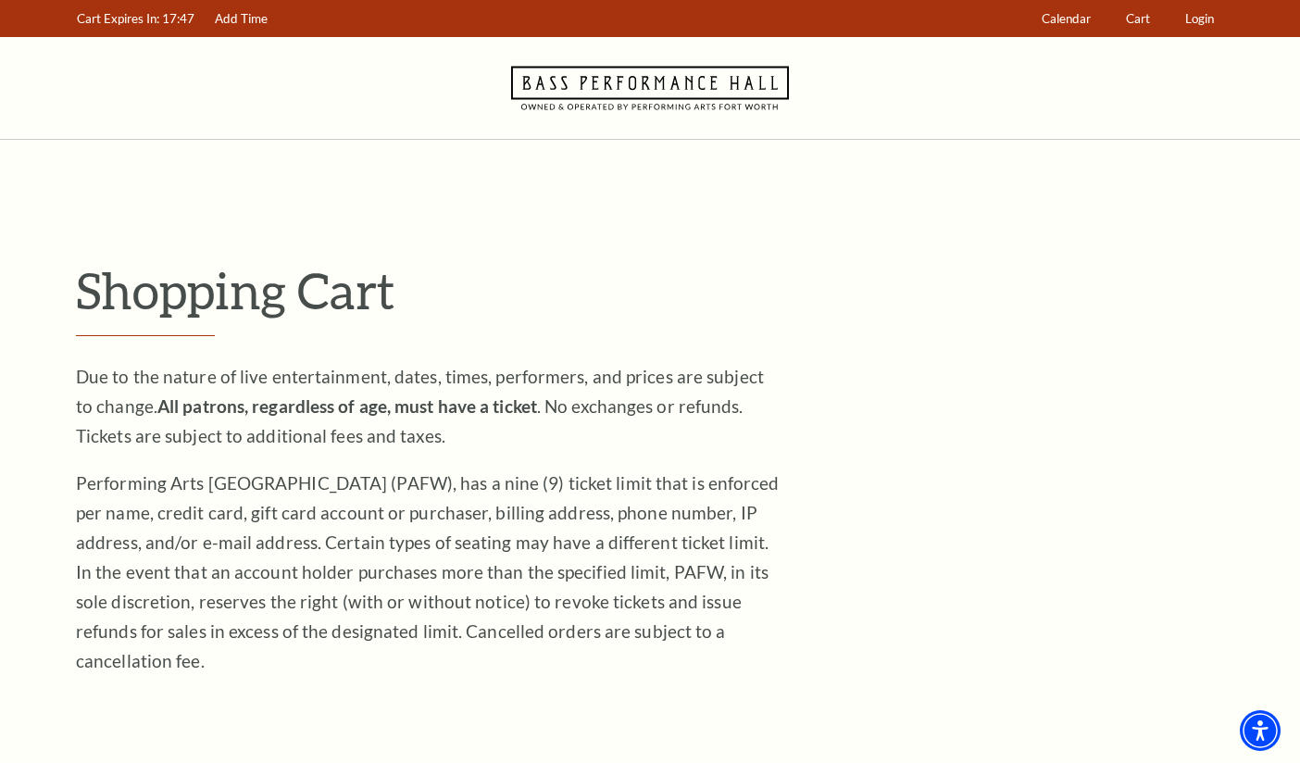
click at [601, 91] on icon "Navigate to Bass Performance Hall homepage" at bounding box center [650, 88] width 278 height 102
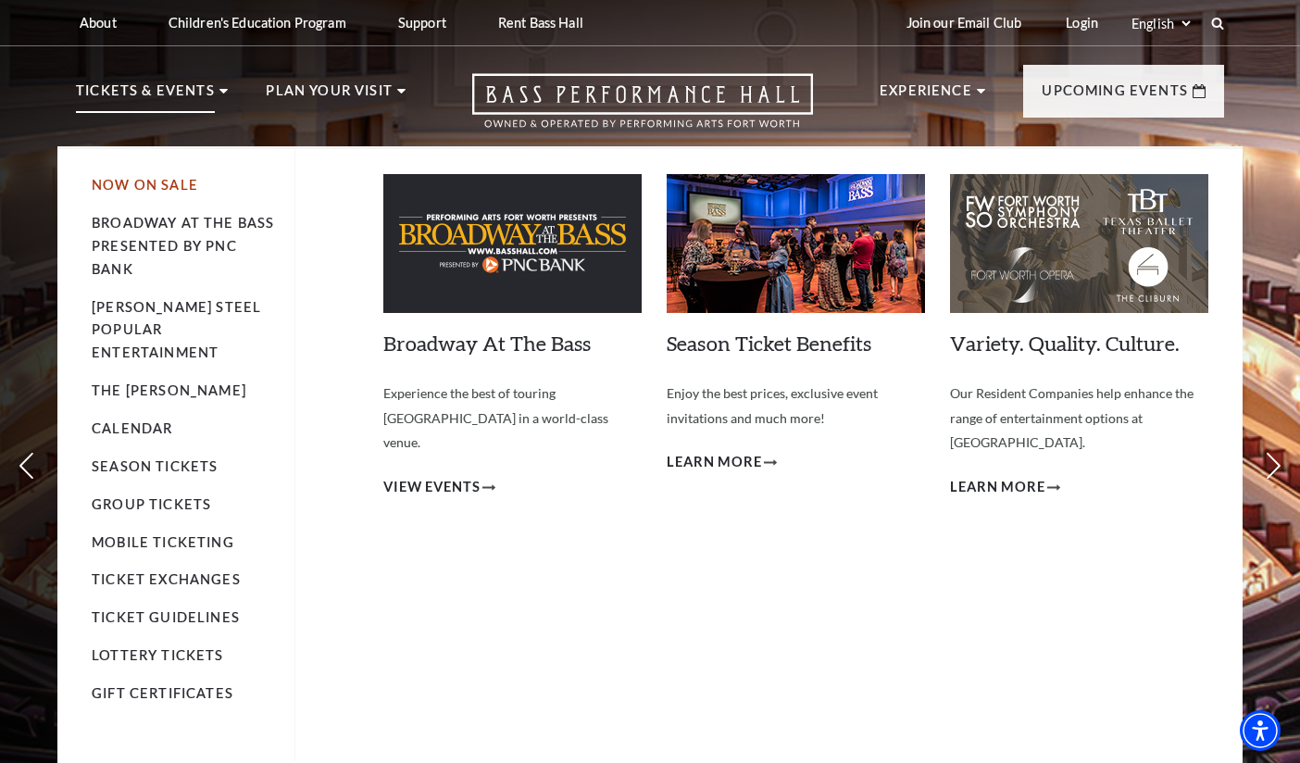
click at [154, 184] on link "Now On Sale" at bounding box center [145, 185] width 106 height 16
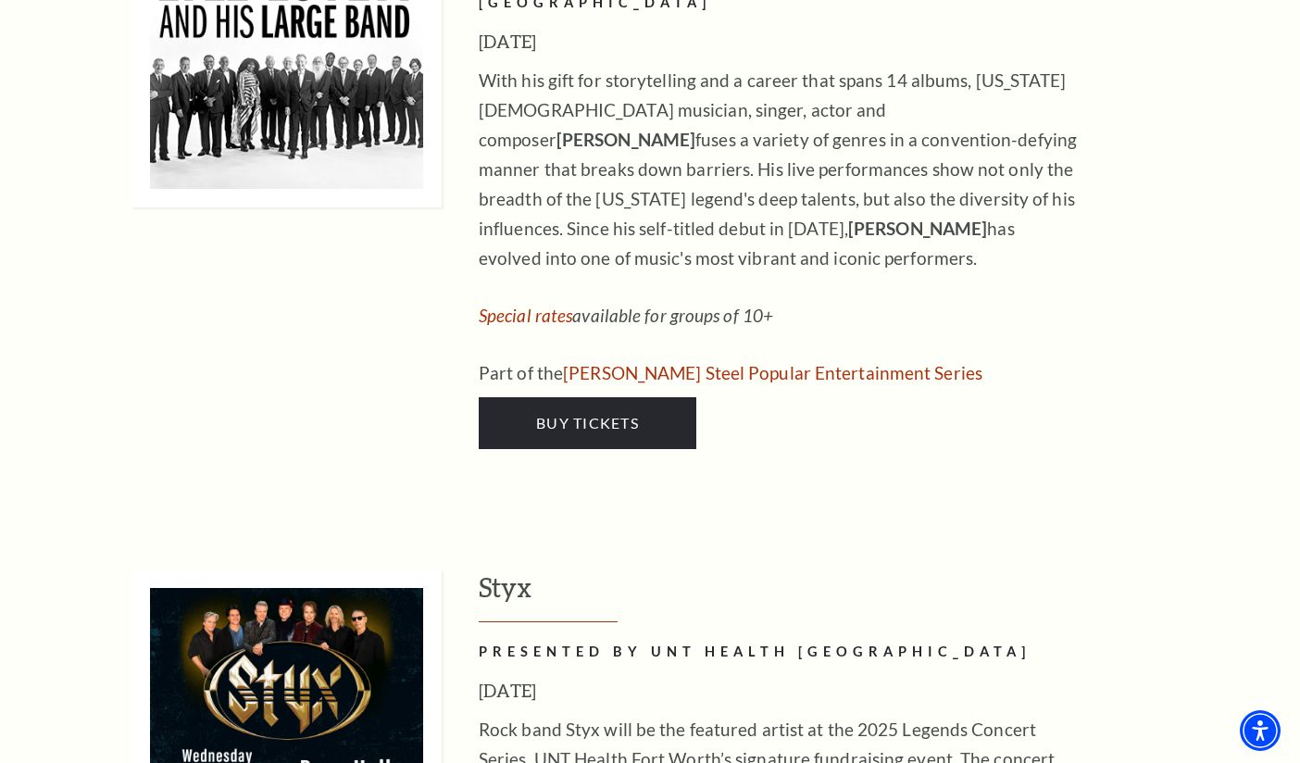
scroll to position [3333, 0]
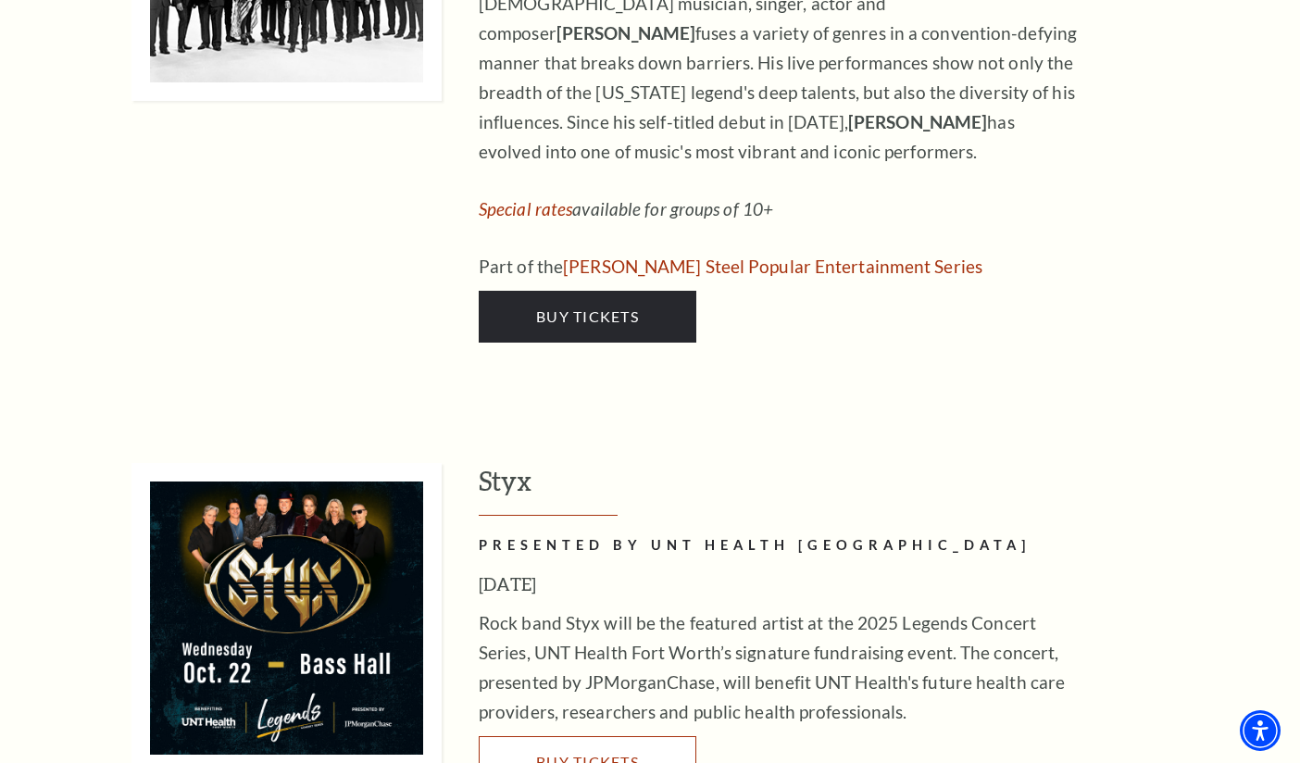
click at [637, 736] on link "Buy Tickets" at bounding box center [588, 762] width 218 height 52
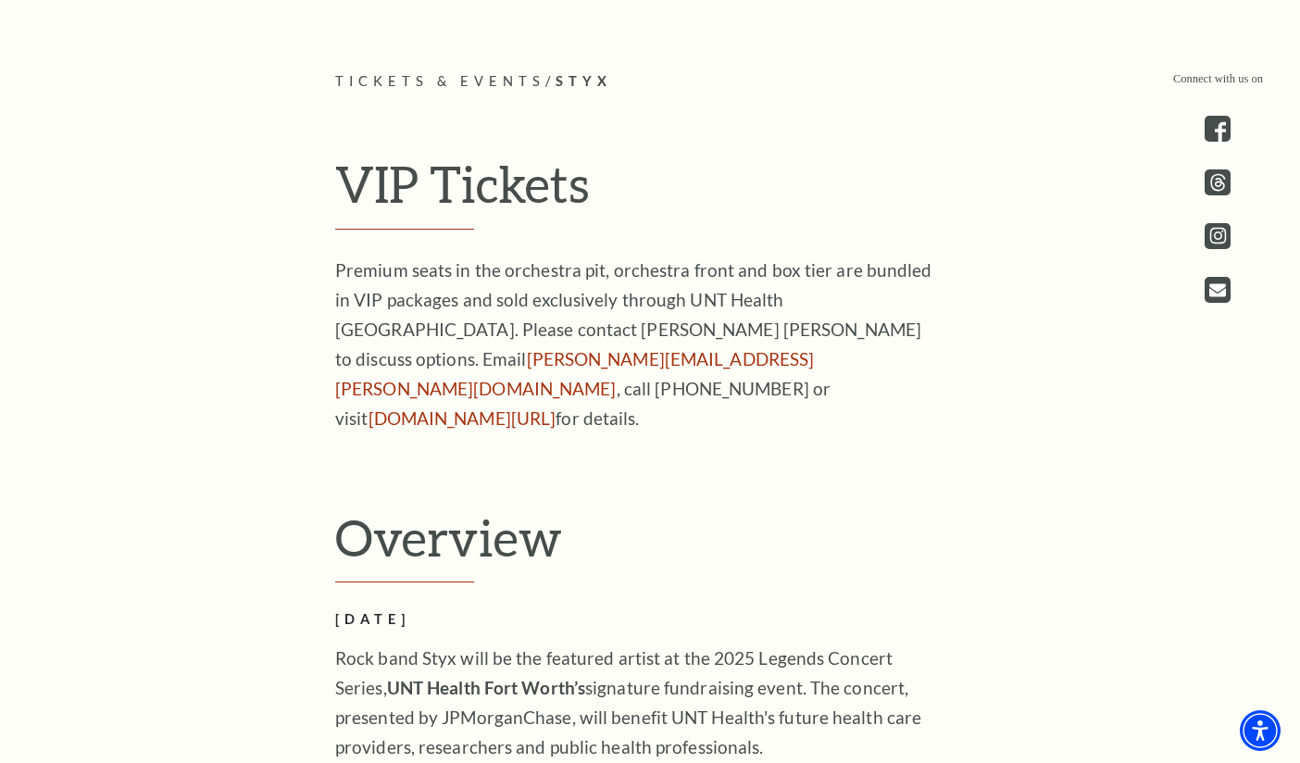
scroll to position [926, 0]
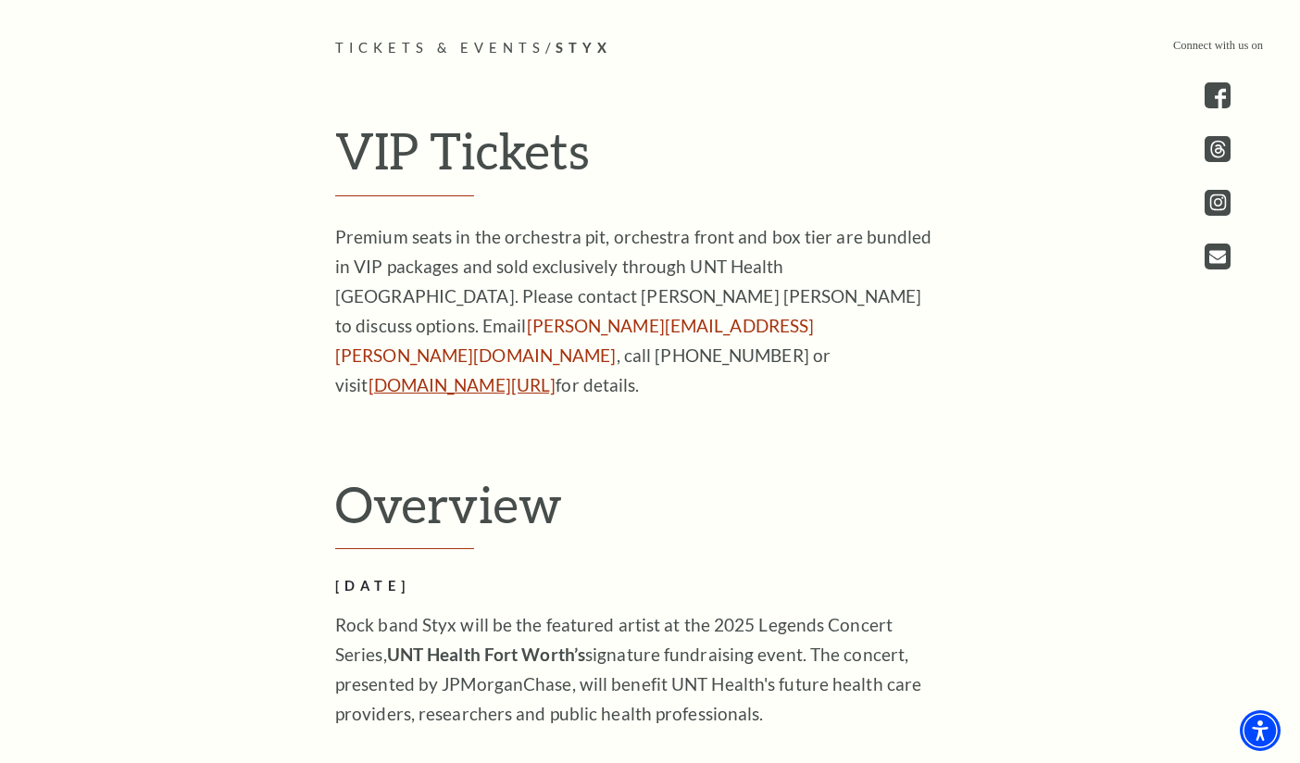
click at [440, 374] on link "unthealth.edu/legends" at bounding box center [462, 384] width 188 height 21
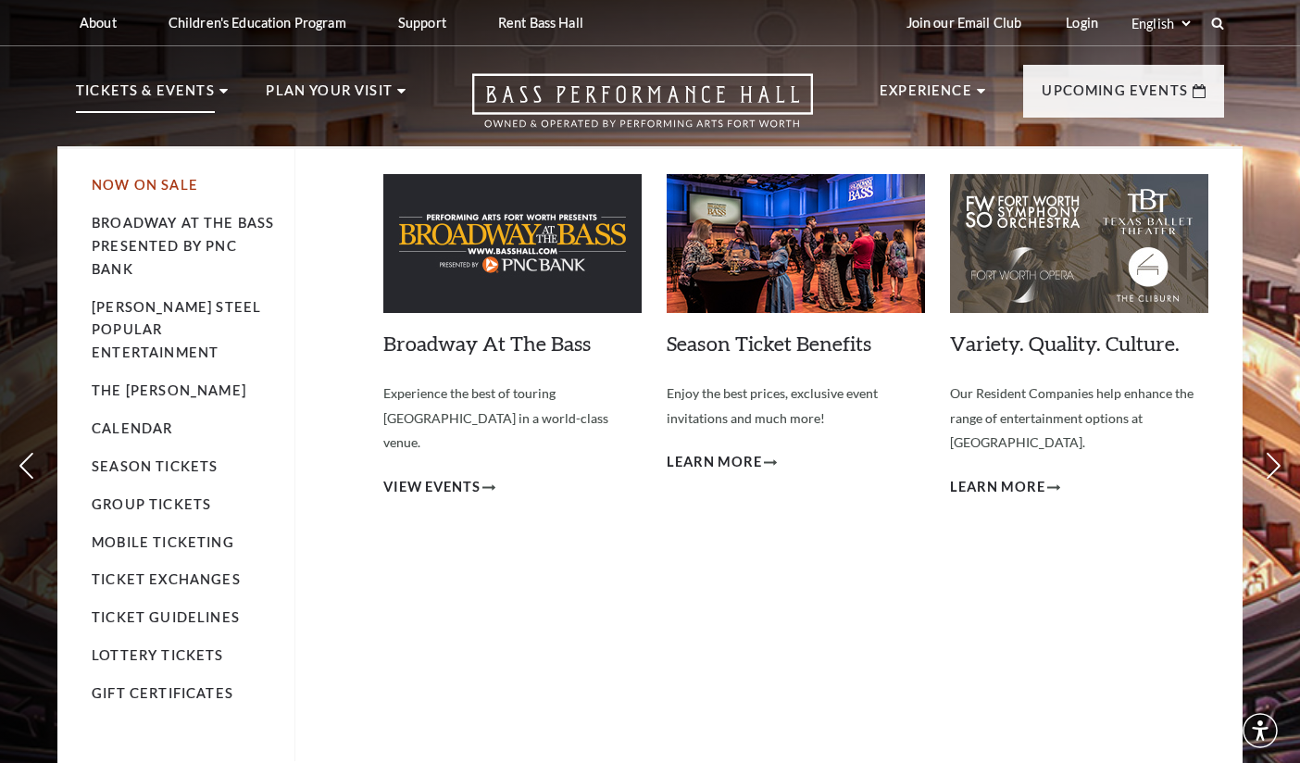
click at [143, 192] on link "Now On Sale" at bounding box center [145, 185] width 106 height 16
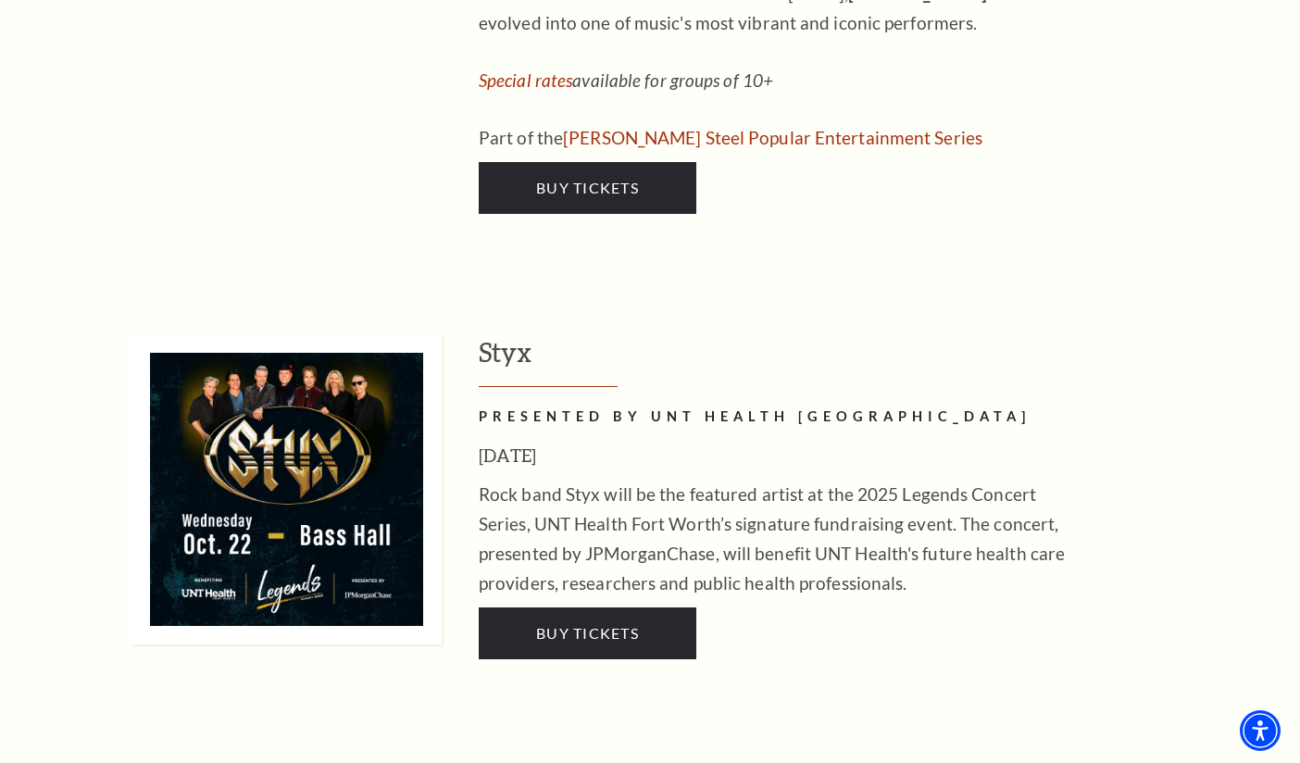
scroll to position [3518, 0]
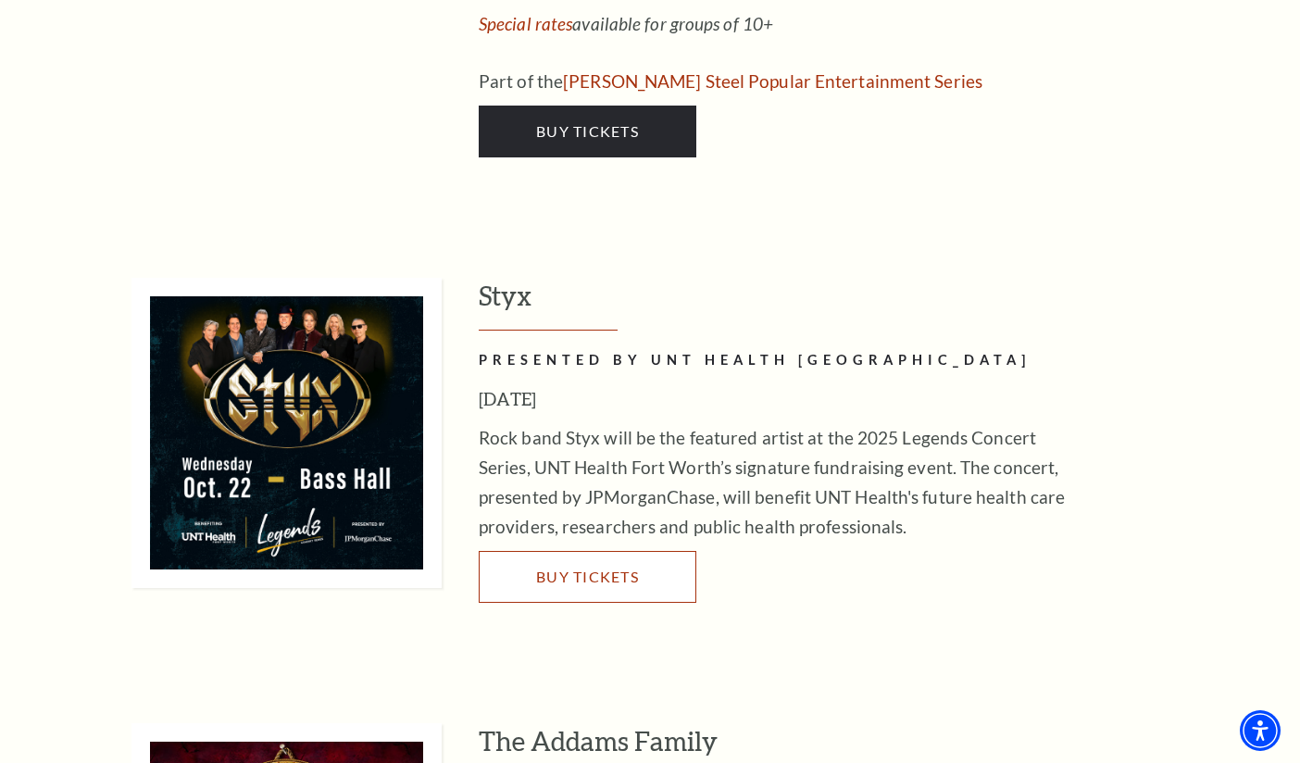
click at [565, 551] on link "Buy Tickets" at bounding box center [588, 577] width 218 height 52
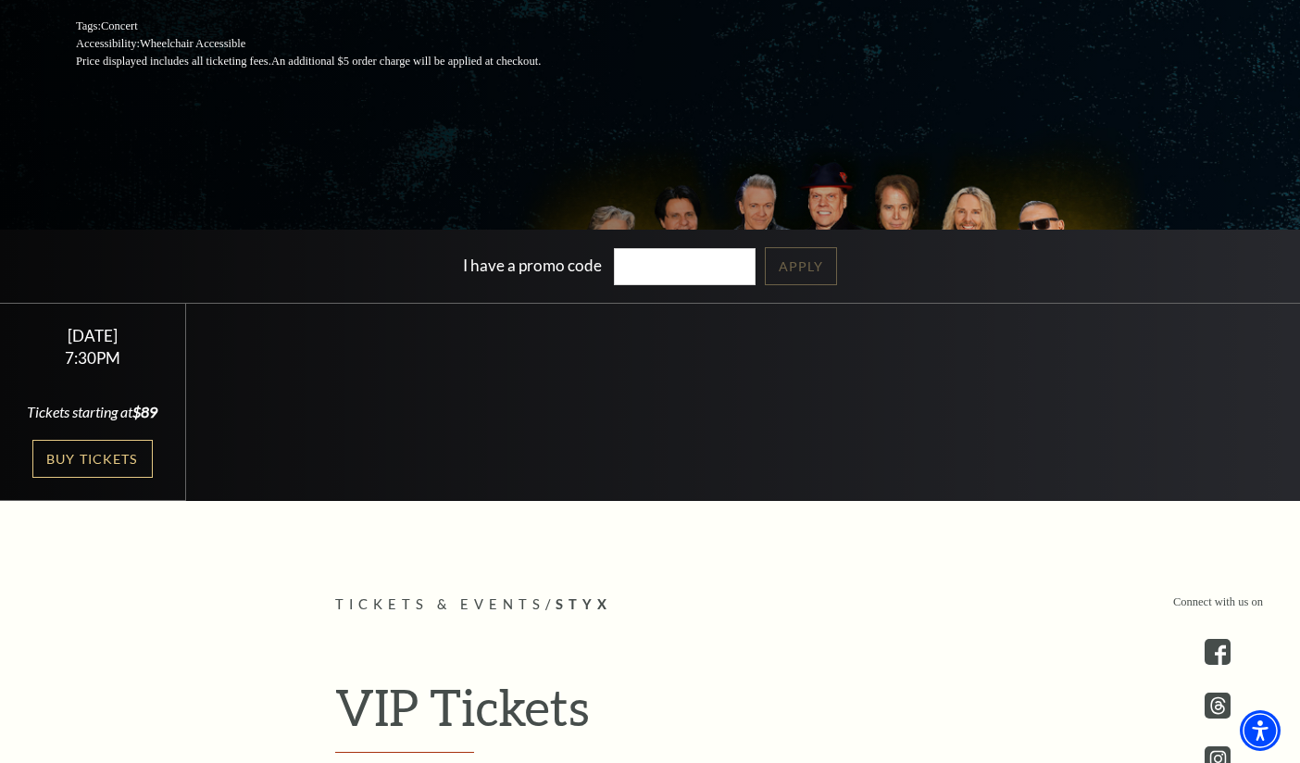
scroll to position [370, 0]
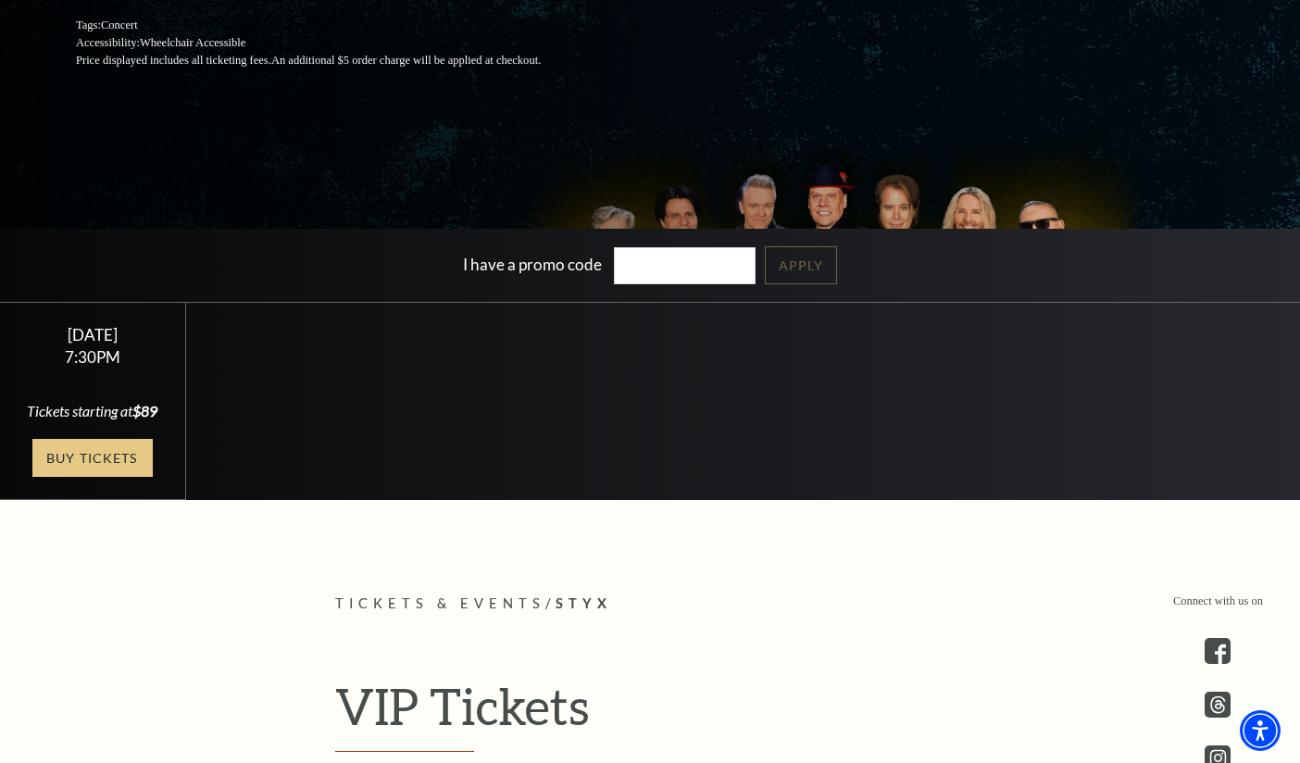
click at [99, 477] on link "Buy Tickets" at bounding box center [92, 458] width 120 height 38
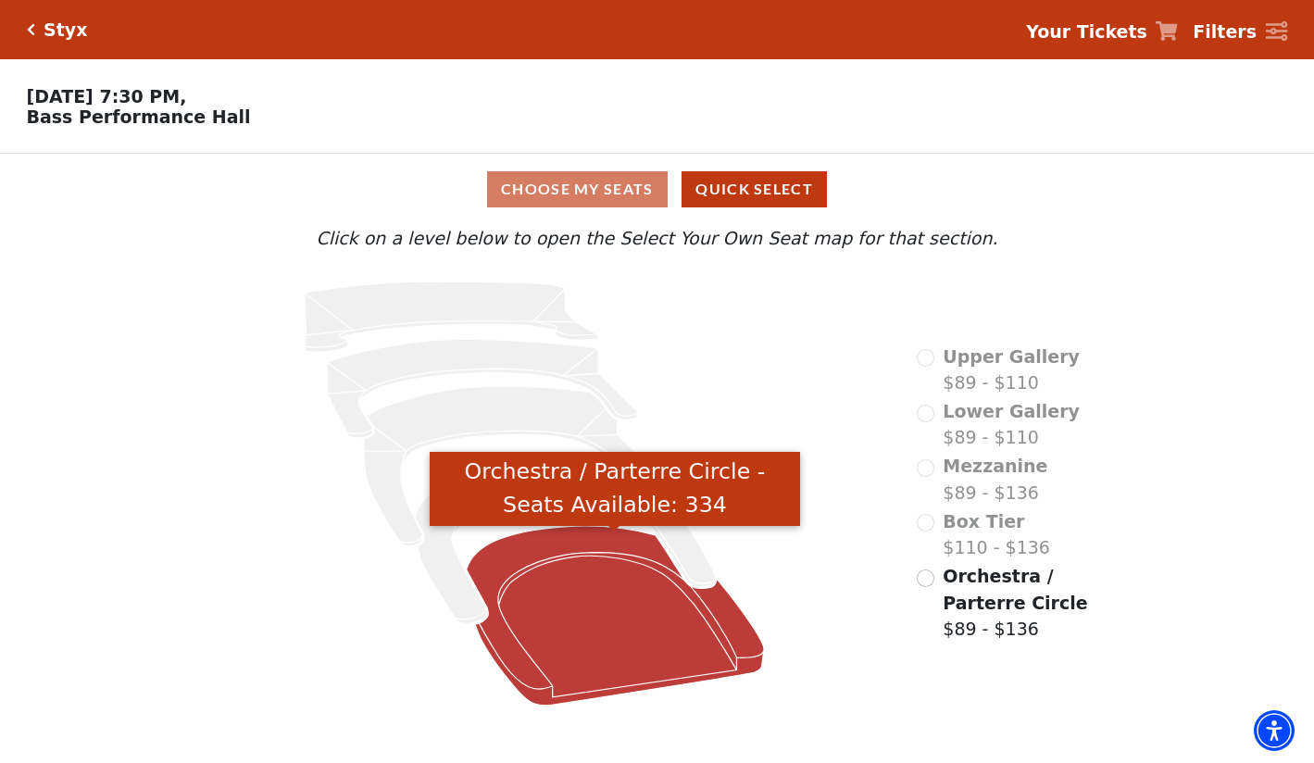
click at [654, 602] on icon "Orchestra / Parterre Circle - Seats Available: 334" at bounding box center [615, 616] width 298 height 180
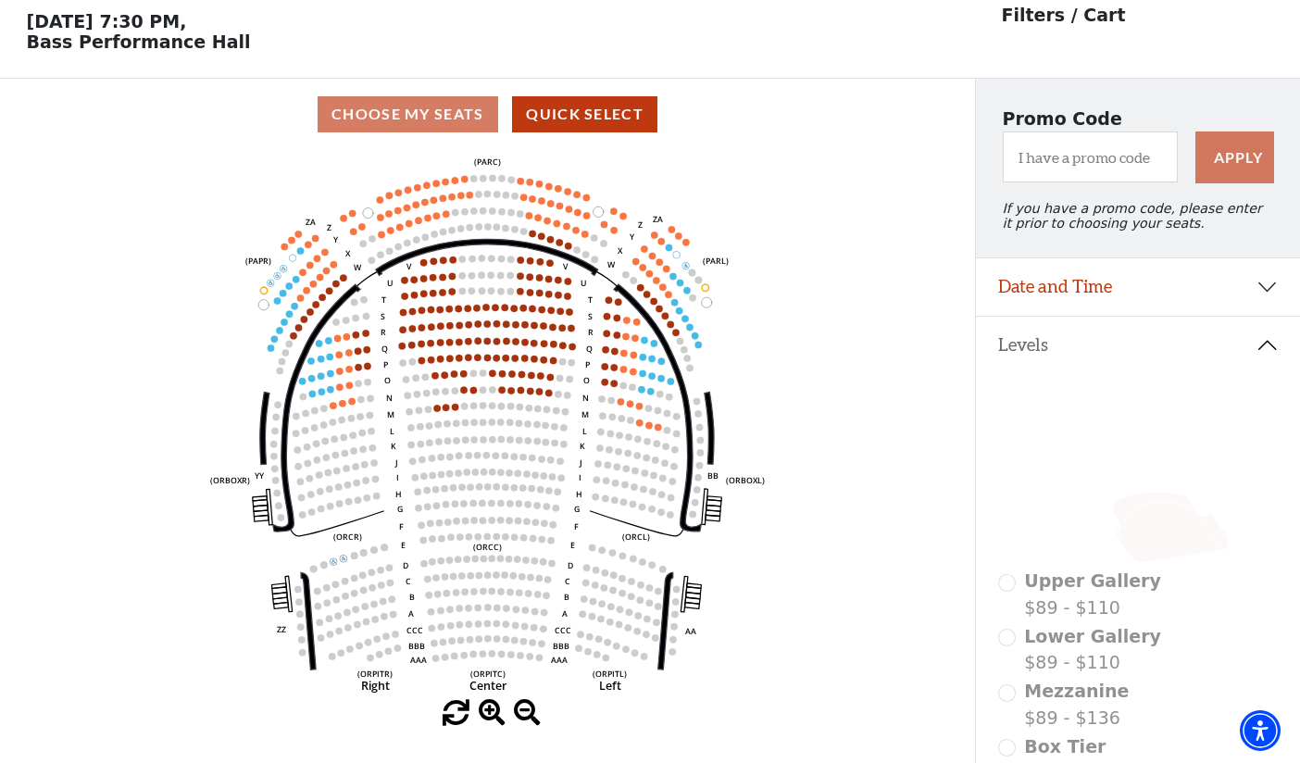
scroll to position [86, 0]
